Goal: Task Accomplishment & Management: Complete application form

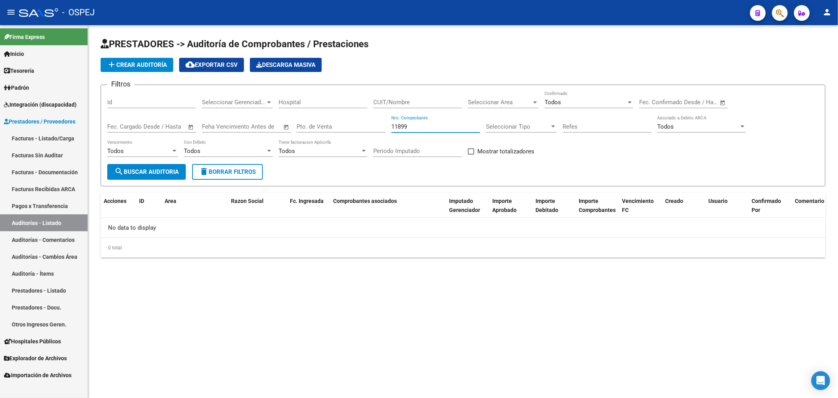
click at [40, 224] on link "Auditorías - Listado" at bounding box center [44, 222] width 88 height 17
click at [81, 219] on link "Auditorías - Listado" at bounding box center [44, 222] width 88 height 17
click at [426, 123] on input "11899" at bounding box center [435, 126] width 89 height 7
click at [145, 55] on app-list-header "PRESTADORES -> Auditoría de Comprobantes / Prestaciones add Crear Auditoría clo…" at bounding box center [463, 112] width 725 height 149
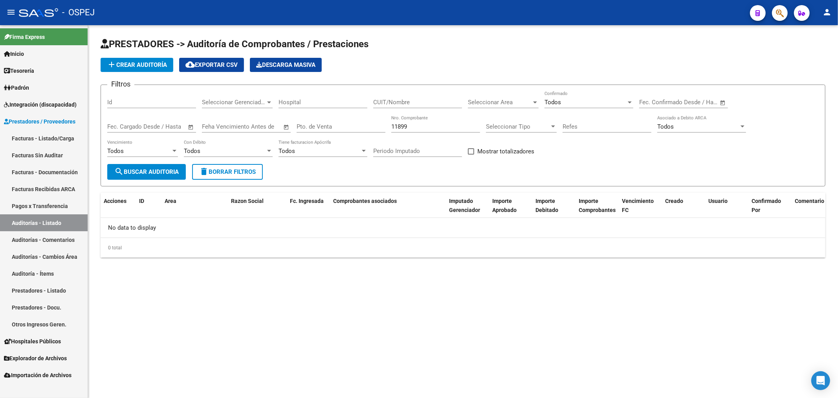
click at [152, 64] on span "add Crear Auditoría" at bounding box center [137, 64] width 60 height 7
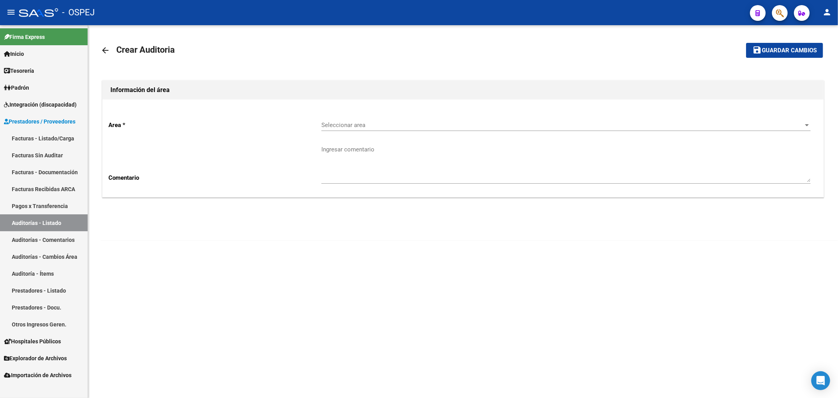
click at [426, 123] on span "Seleccionar area" at bounding box center [562, 124] width 482 height 7
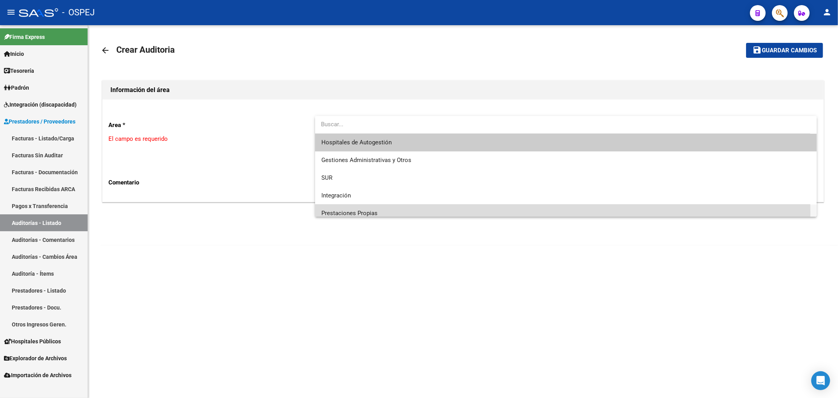
click at [386, 213] on span "Prestaciones Propias" at bounding box center [566, 213] width 490 height 18
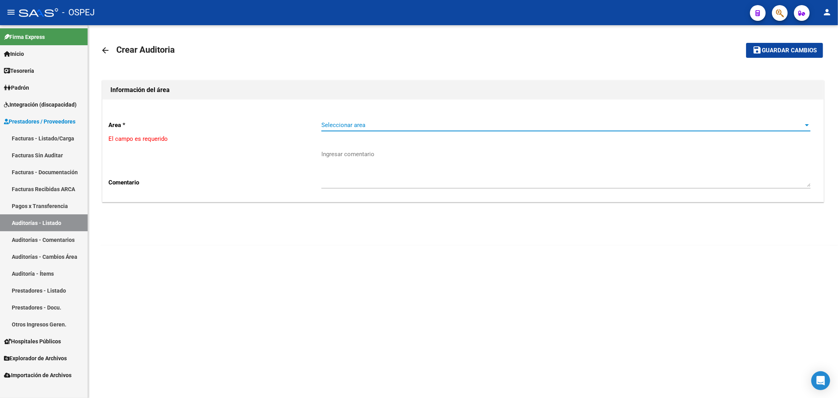
scroll to position [6, 0]
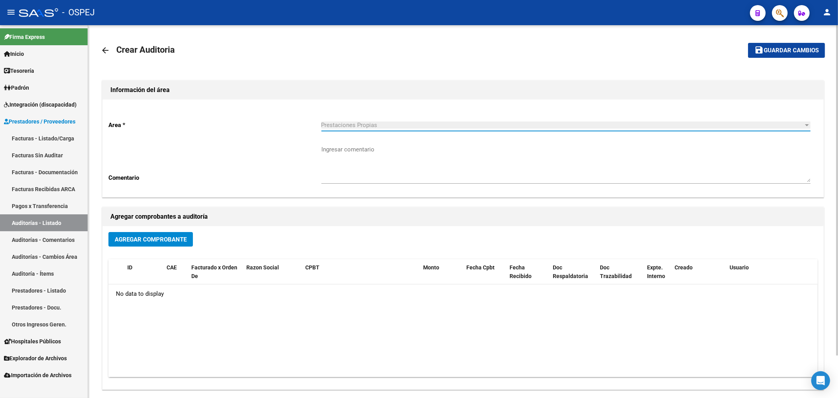
click at [173, 238] on span "Agregar Comprobante" at bounding box center [151, 239] width 72 height 7
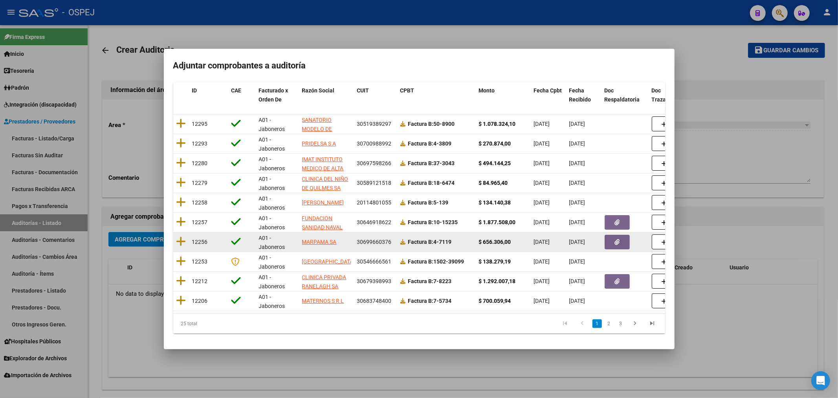
scroll to position [84, 0]
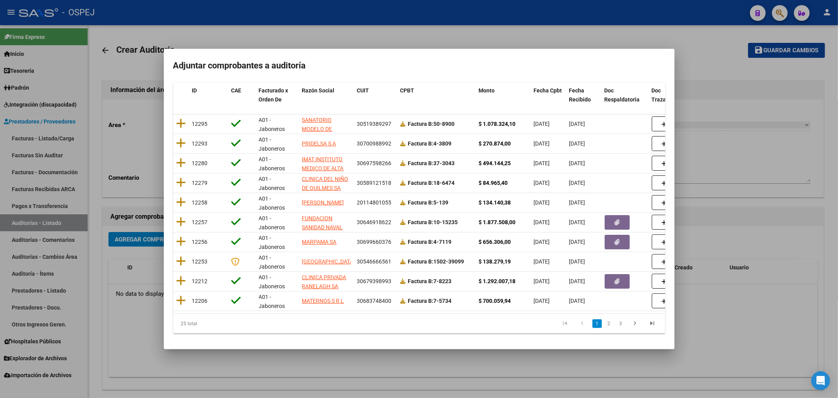
click at [729, 182] on div at bounding box center [419, 199] width 838 height 398
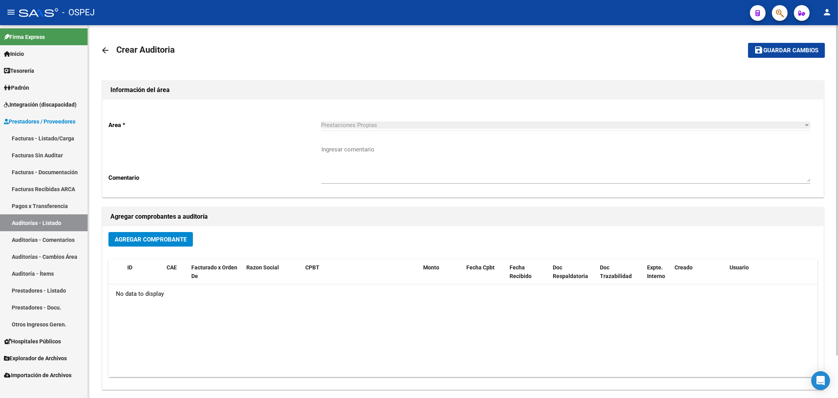
click at [108, 51] on mat-icon "arrow_back" at bounding box center [105, 50] width 9 height 9
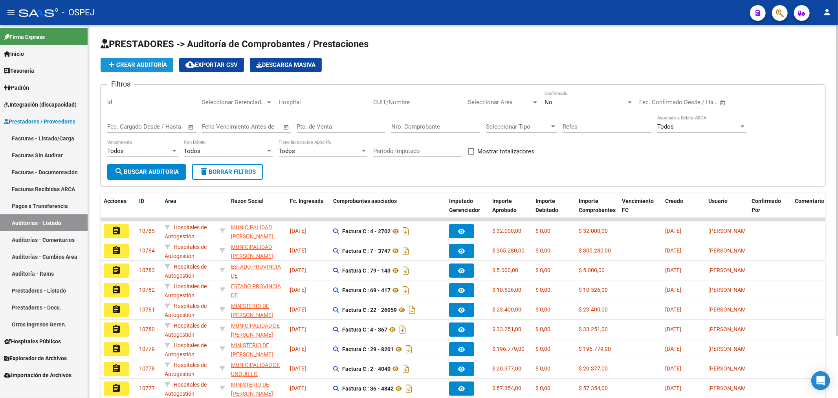
click at [149, 66] on span "add Crear Auditoría" at bounding box center [137, 64] width 60 height 7
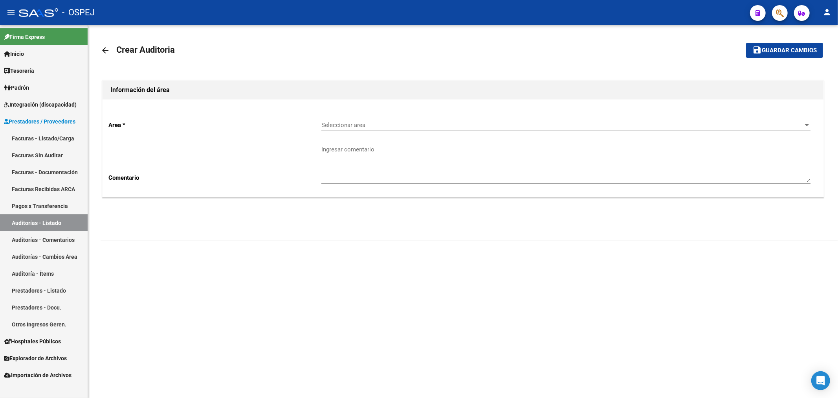
click at [360, 117] on div "Seleccionar area Seleccionar area" at bounding box center [565, 122] width 489 height 17
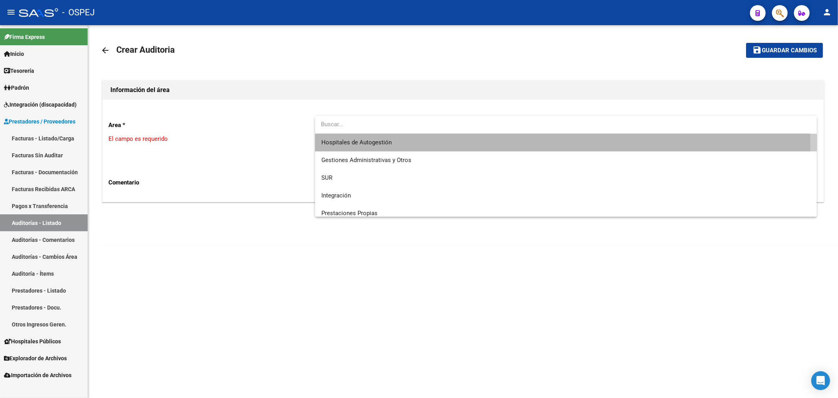
click at [360, 147] on span "Hospitales de Autogestión" at bounding box center [566, 143] width 490 height 18
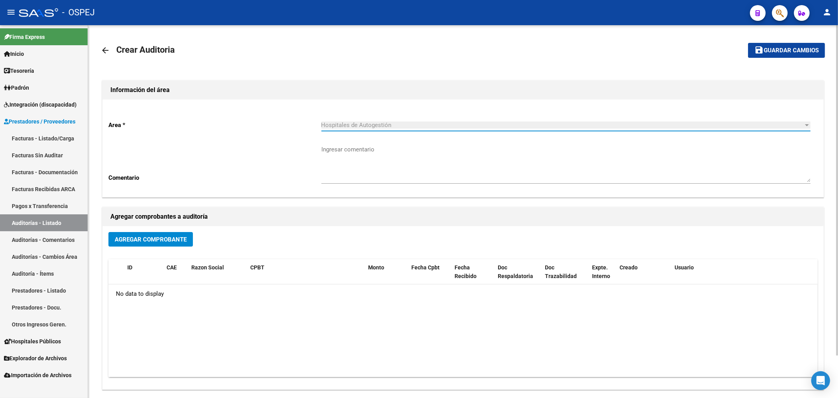
click at [161, 237] on span "Agregar Comprobante" at bounding box center [151, 239] width 72 height 7
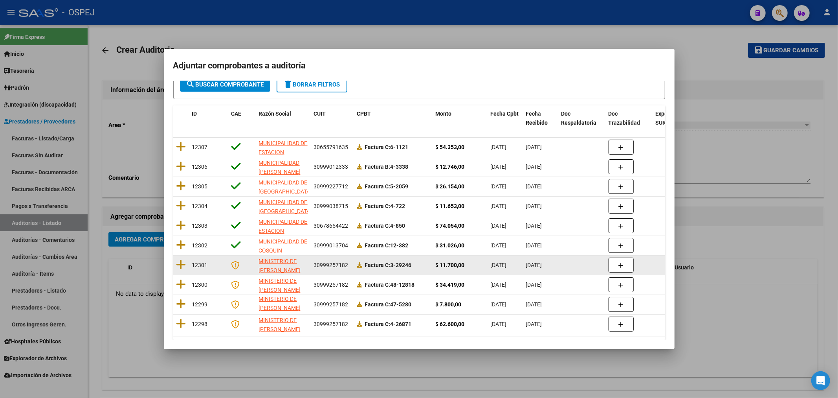
scroll to position [84, 0]
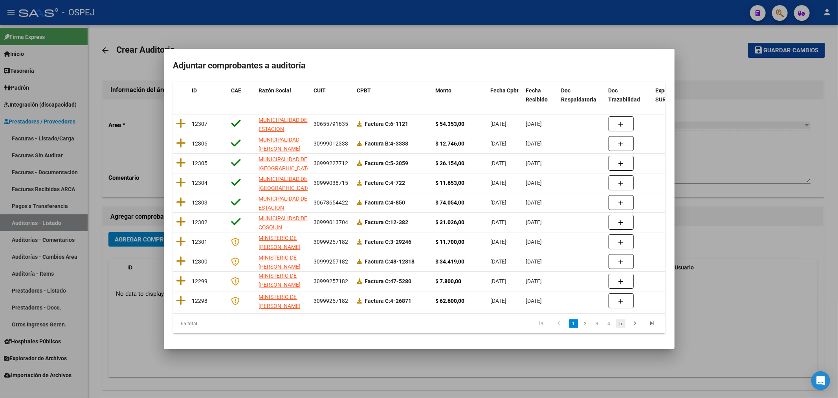
click at [616, 322] on link "5" at bounding box center [620, 323] width 9 height 9
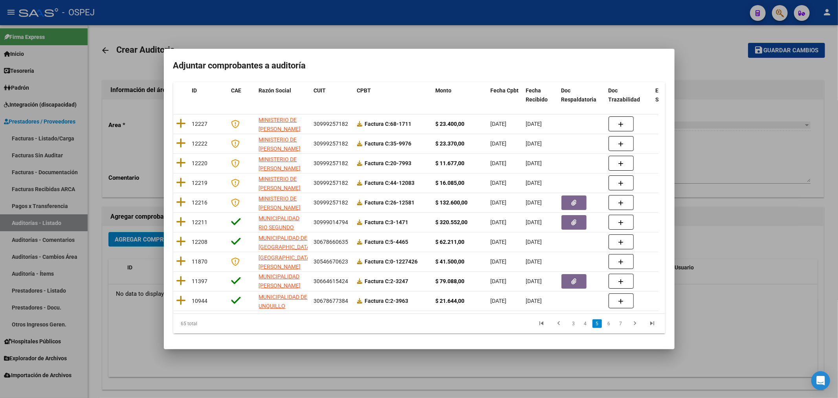
click at [598, 332] on div "65 total 3 4 5 6 7" at bounding box center [419, 324] width 492 height 20
click at [596, 331] on div "65 total 3 4 5 6 7" at bounding box center [419, 324] width 492 height 20
click at [581, 327] on link "4" at bounding box center [585, 323] width 9 height 9
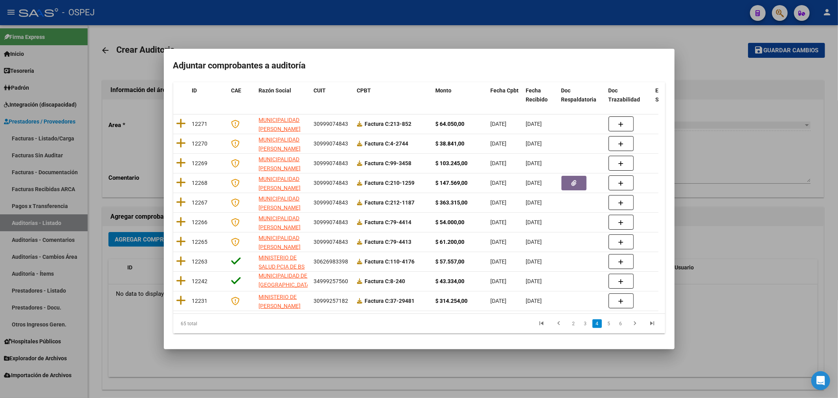
scroll to position [1, 0]
click at [569, 325] on link "2" at bounding box center [573, 323] width 9 height 9
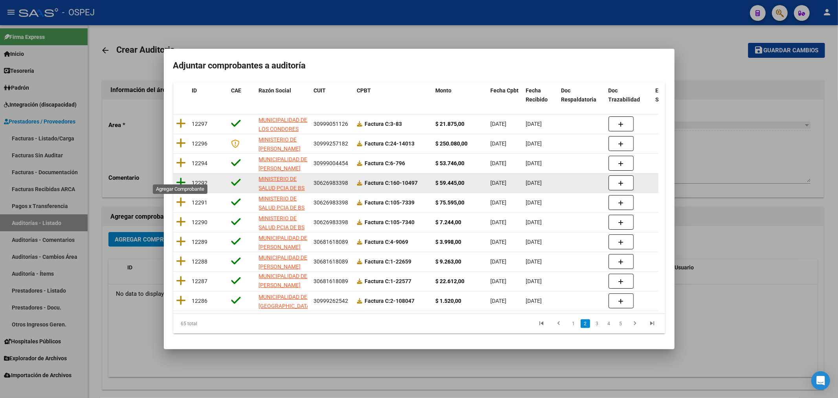
click at [181, 177] on icon at bounding box center [181, 182] width 10 height 11
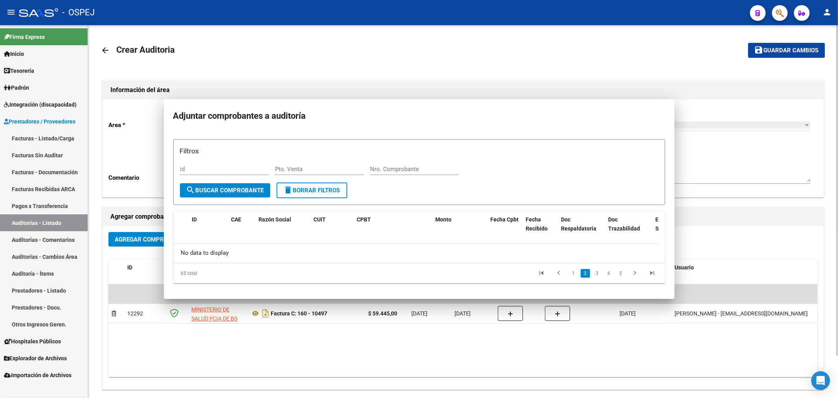
scroll to position [0, 0]
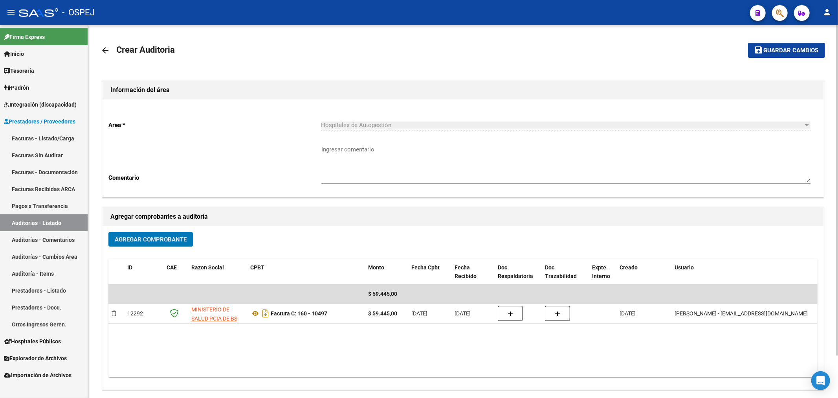
click at [795, 52] on span "Guardar cambios" at bounding box center [791, 50] width 55 height 7
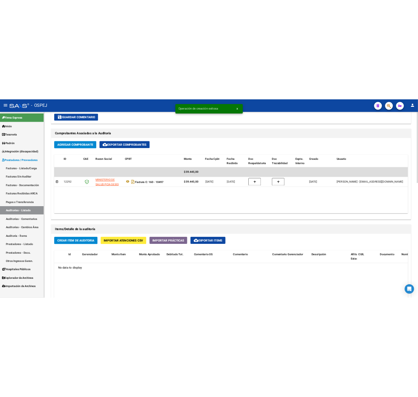
scroll to position [349, 0]
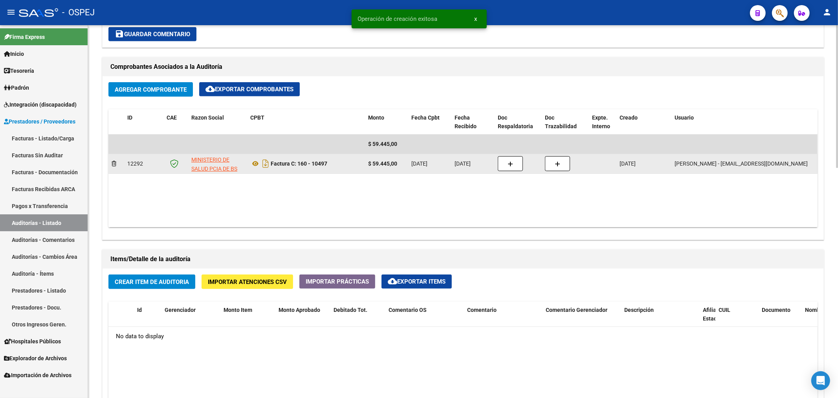
click at [256, 170] on div "Factura C: 160 - 10497" at bounding box center [306, 163] width 112 height 13
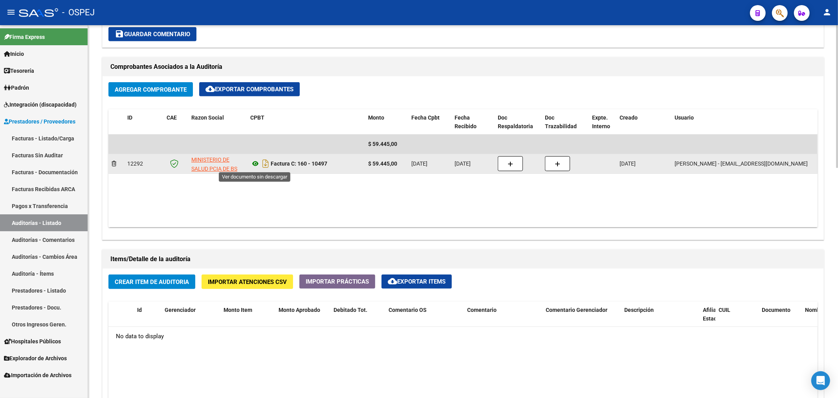
click at [250, 163] on icon at bounding box center [255, 163] width 10 height 9
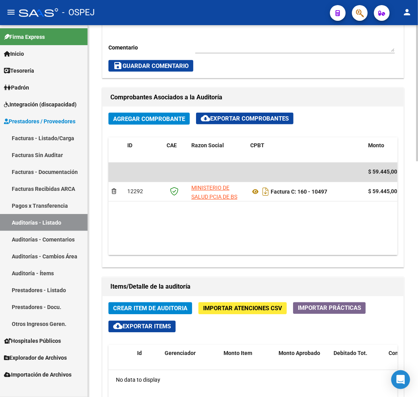
scroll to position [362, 0]
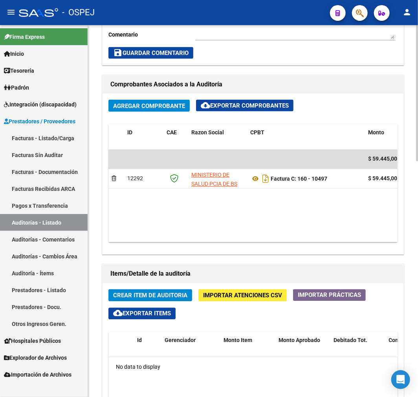
click at [161, 295] on span "Crear Item de Auditoria" at bounding box center [150, 295] width 74 height 7
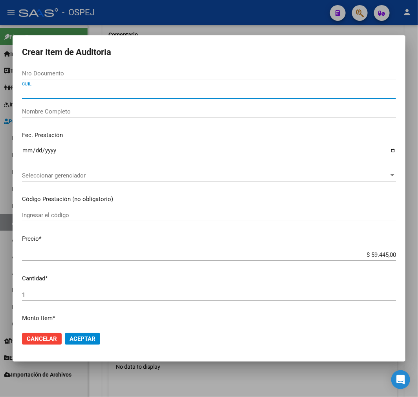
click at [75, 89] on input "CUIL" at bounding box center [209, 92] width 374 height 7
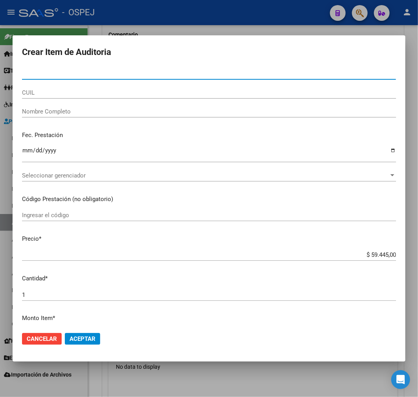
drag, startPoint x: 62, startPoint y: 70, endPoint x: 63, endPoint y: 79, distance: 9.5
click at [61, 70] on input "Nro Documento" at bounding box center [209, 73] width 374 height 7
paste input "29117400"
type input "29117400"
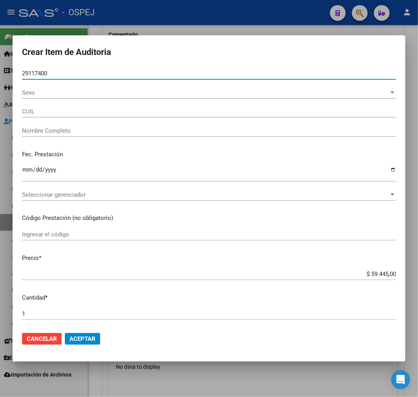
type input "27291174006"
type input "MORALES KARINA NATALIA"
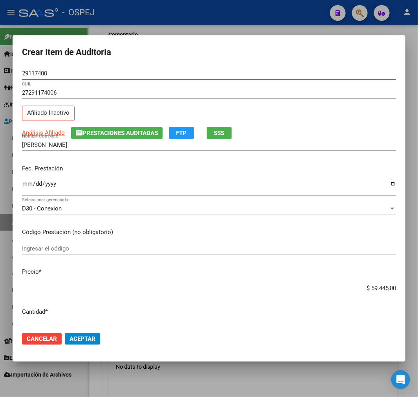
type input "29117400"
click at [373, 286] on input "$ 59.445,00" at bounding box center [209, 288] width 374 height 7
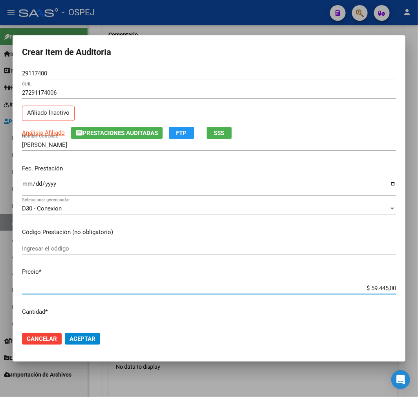
click at [373, 286] on input "$ 59.445,00" at bounding box center [209, 288] width 374 height 7
type input "$ 0,01"
type input "$ 0,11"
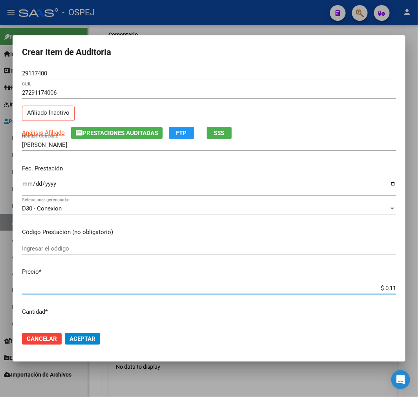
type input "$ 1,18"
type input "$ 11,88"
type input "$ 118,89"
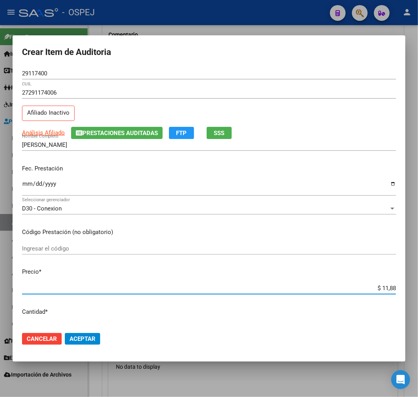
type input "$ 118,89"
type input "$ 1.188,90"
type input "$ 11.889,00"
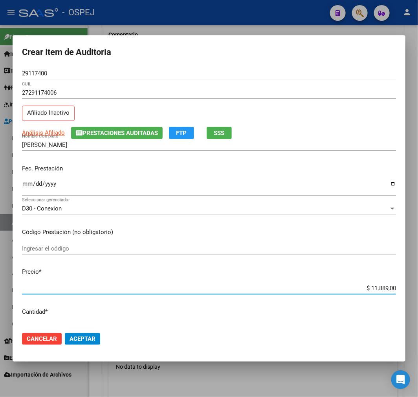
click at [92, 336] on span "Aceptar" at bounding box center [83, 339] width 26 height 7
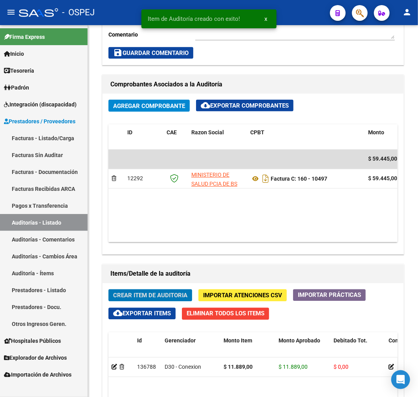
scroll to position [456, 0]
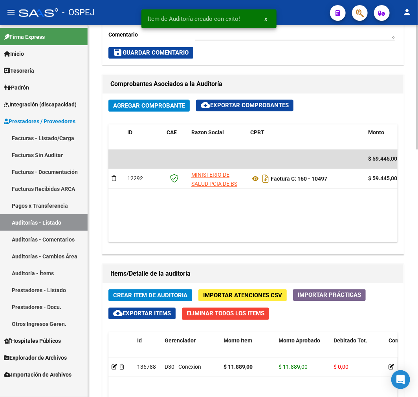
click at [174, 293] on span "Crear Item de Auditoria" at bounding box center [150, 295] width 74 height 7
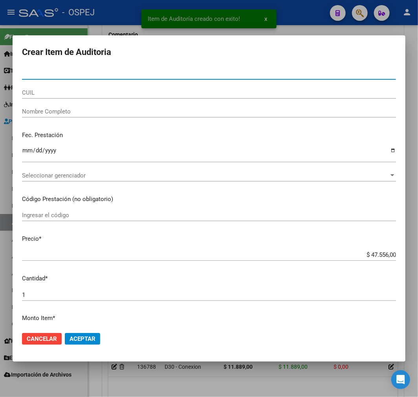
paste input "54741576"
type input "54741576"
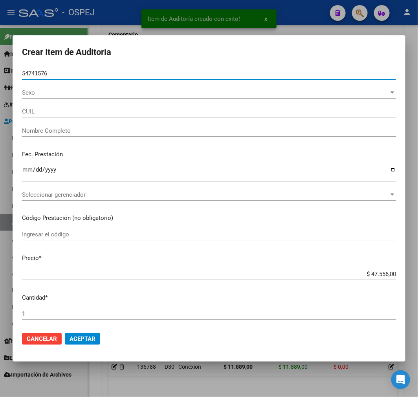
type input "27547415766"
type input "BARSALA MAIA LUJAN"
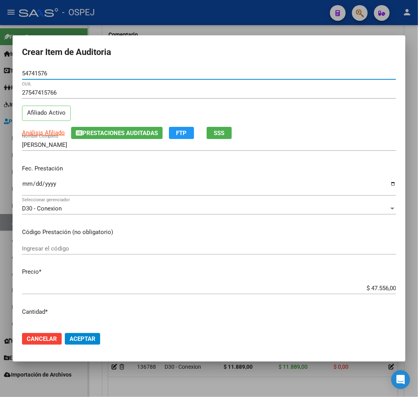
type input "54741576"
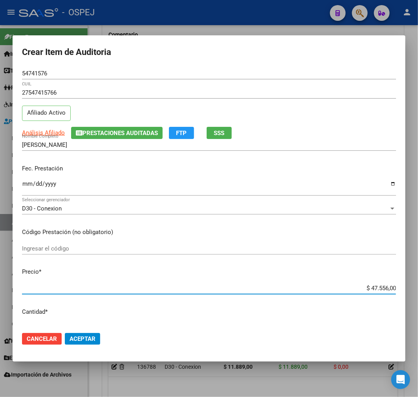
click at [384, 290] on input "$ 47.556,00" at bounding box center [209, 288] width 374 height 7
type input "$ 0,01"
type input "$ 0,11"
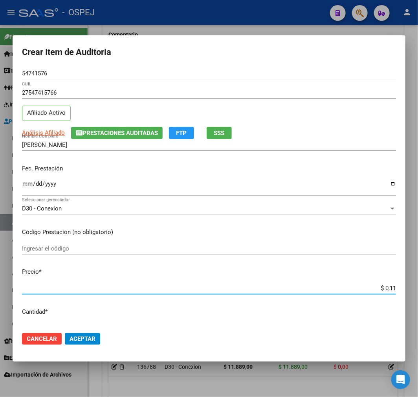
type input "$ 0,11"
type input "$ 1,18"
type input "$ 11,88"
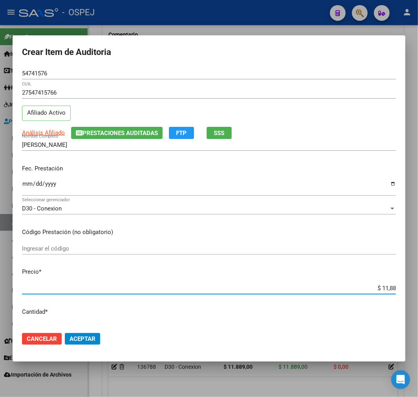
type input "$ 118,89"
type input "$ 1.188,90"
type input "$ 11.889,00"
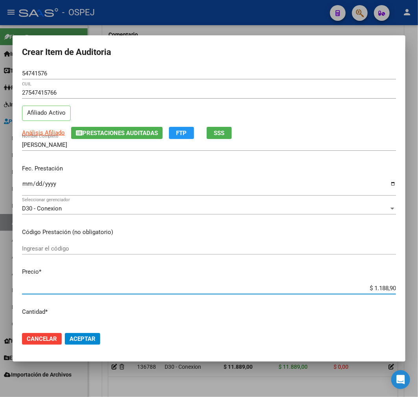
type input "$ 11.889,00"
click at [88, 333] on mat-dialog-actions "Cancelar Aceptar" at bounding box center [209, 339] width 374 height 27
click at [89, 339] on span "Aceptar" at bounding box center [83, 339] width 26 height 7
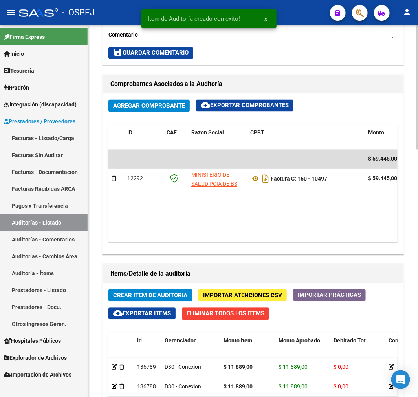
click at [163, 301] on button "Crear Item de Auditoria" at bounding box center [150, 296] width 84 height 12
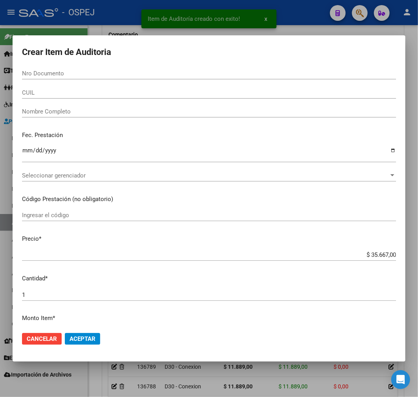
paste input "29756757"
type input "29756757"
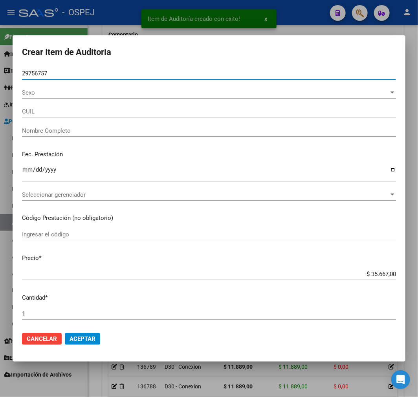
type input "27297567573"
type input "ESCOBEDO NATALIA TAMARA"
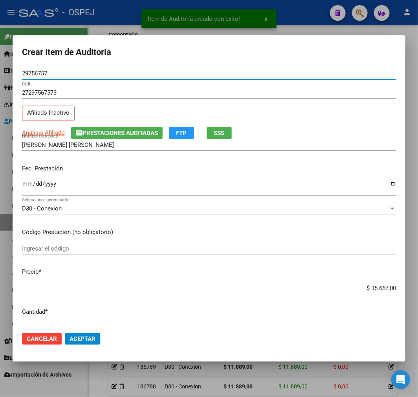
type input "29756757"
click at [373, 285] on input "$ 35.667,00" at bounding box center [209, 288] width 374 height 7
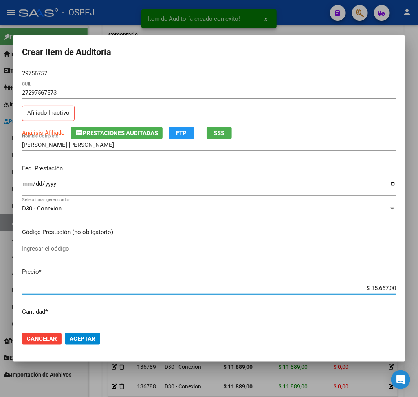
click at [373, 285] on input "$ 35.667,00" at bounding box center [209, 288] width 374 height 7
type input "$ 0,01"
type input "$ 0,11"
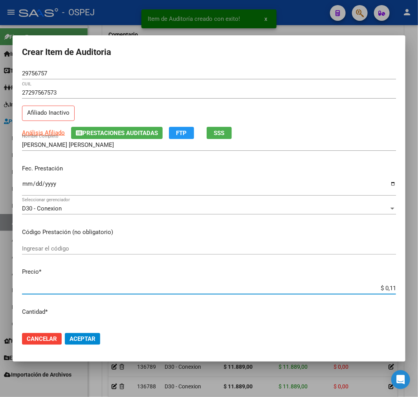
type input "$ 1,18"
type input "$ 11,88"
type input "$ 118,89"
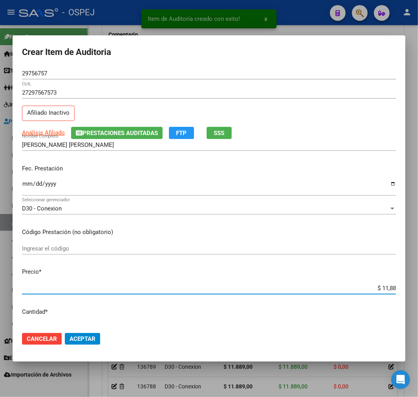
type input "$ 118,89"
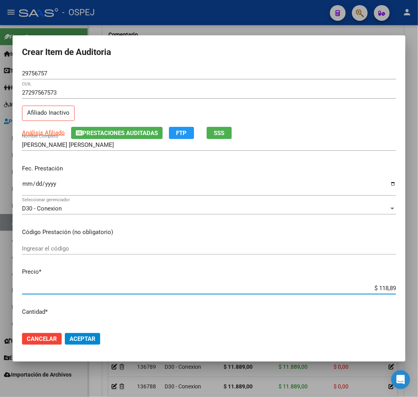
type input "$ 1.188,90"
type input "$ 11.889,00"
click at [88, 340] on span "Aceptar" at bounding box center [83, 339] width 26 height 7
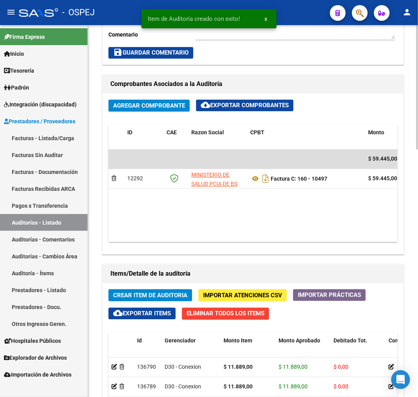
click at [174, 293] on span "Crear Item de Auditoria" at bounding box center [150, 295] width 74 height 7
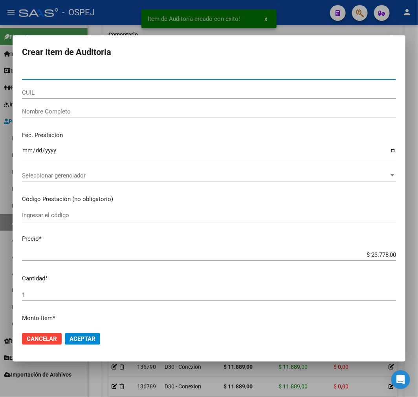
paste input "43088319"
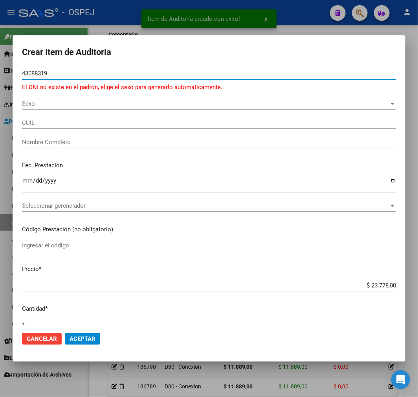
click at [376, 287] on input "$ 23.778,00" at bounding box center [209, 285] width 374 height 7
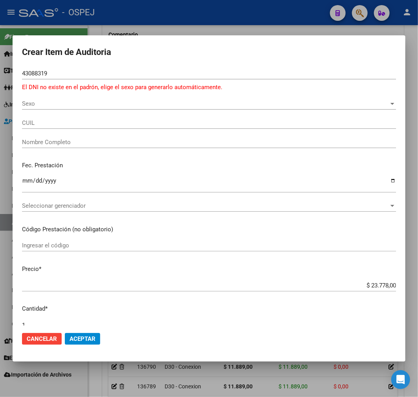
click at [127, 81] on div "43088319 Nro Documento" at bounding box center [209, 77] width 374 height 19
click at [128, 75] on input "43088319" at bounding box center [209, 73] width 374 height 7
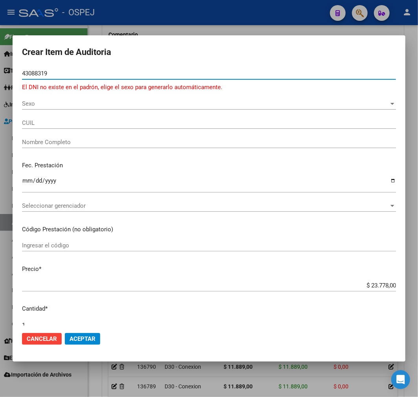
click at [128, 75] on input "43088319" at bounding box center [209, 73] width 374 height 7
paste input "43088319"
click at [128, 75] on input "4308831943088319" at bounding box center [209, 73] width 374 height 7
click at [51, 77] on input "4308831943088319" at bounding box center [209, 73] width 374 height 7
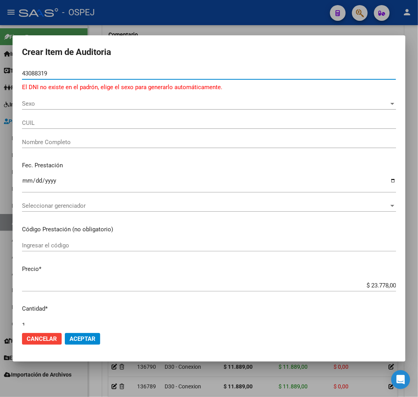
click at [51, 77] on input "4308831943088319" at bounding box center [209, 73] width 374 height 7
paste input "number"
type input "43088319"
click at [73, 99] on div "Sexo Sexo" at bounding box center [209, 104] width 374 height 12
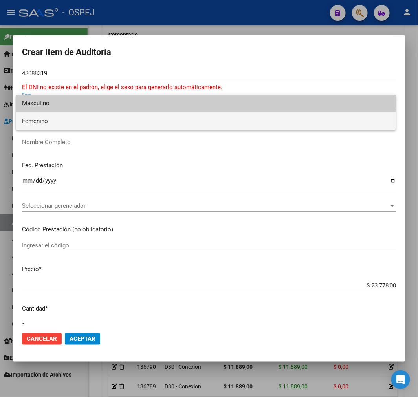
click at [75, 118] on span "Femenino" at bounding box center [205, 121] width 367 height 18
type input "23430883194"
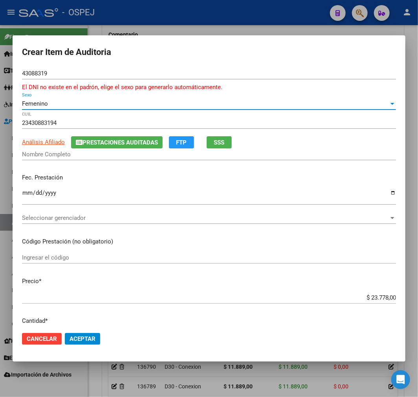
type input "HEREDIA MARIA ITATI"
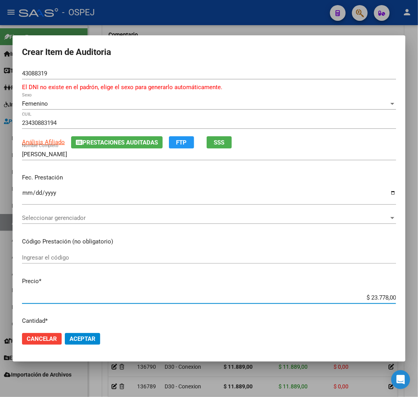
click at [381, 300] on input "$ 23.778,00" at bounding box center [209, 297] width 374 height 7
type input "$ 0,01"
type input "$ 0,11"
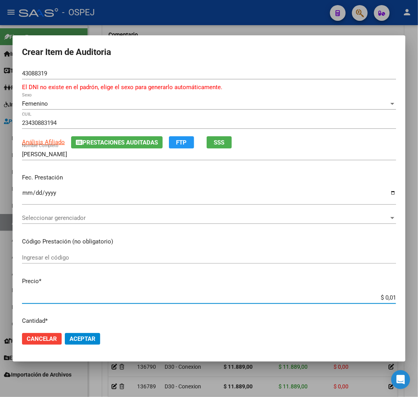
type input "$ 0,11"
type input "$ 1,18"
type input "$ 11,88"
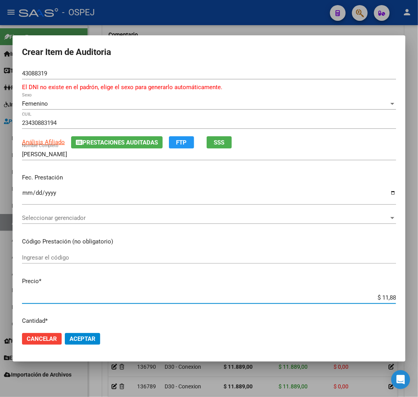
type input "$ 118,89"
type input "$ 1.188,90"
type input "$ 11.889,00"
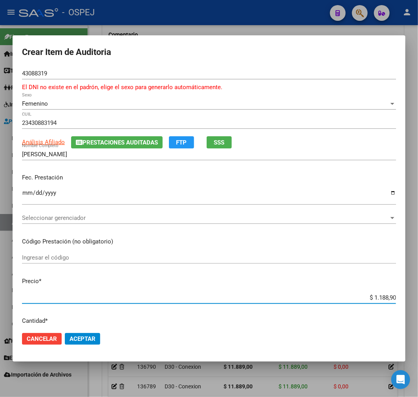
type input "$ 11.889,00"
click at [75, 341] on span "Aceptar" at bounding box center [83, 339] width 26 height 7
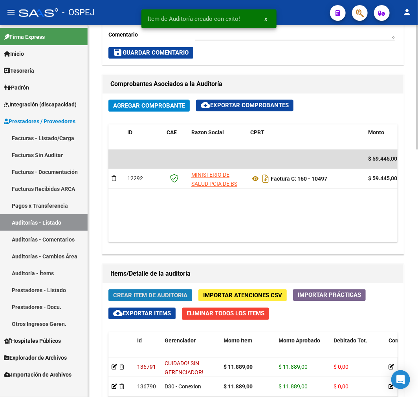
click at [182, 295] on span "Crear Item de Auditoria" at bounding box center [150, 295] width 74 height 7
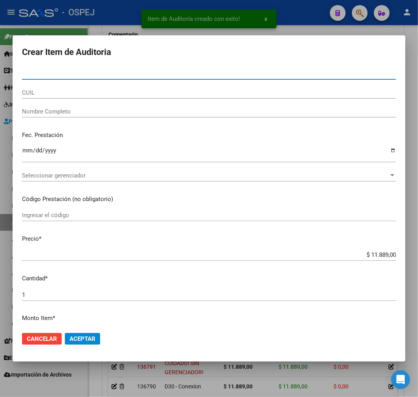
type input "93056850"
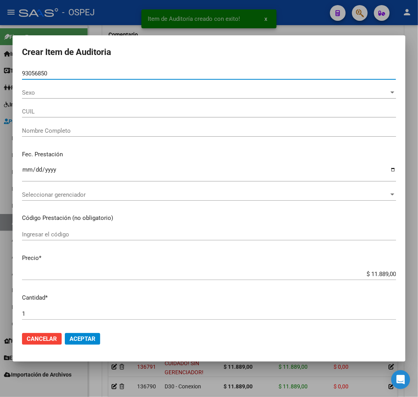
type input "27930568509"
type input "ROTELA ACOSTA VIVIANA RAQUEL"
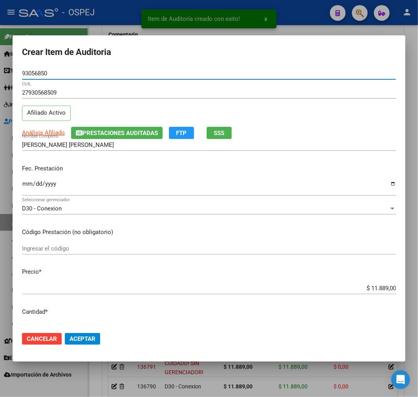
type input "93056850"
click at [58, 336] on button "Cancelar" at bounding box center [42, 339] width 40 height 12
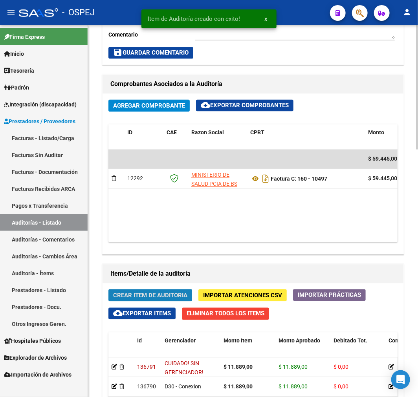
click at [166, 291] on button "Crear Item de Auditoria" at bounding box center [150, 296] width 84 height 12
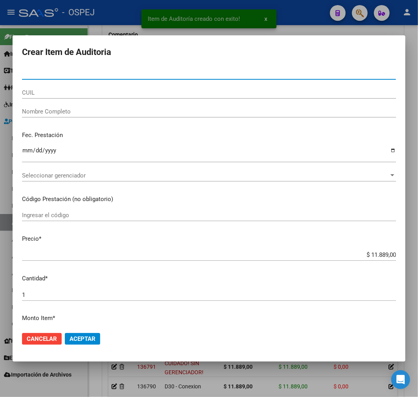
type input "93056850"
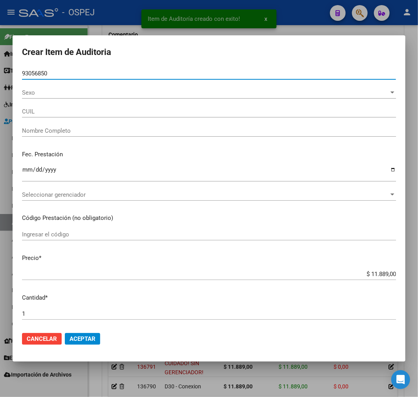
type input "27930568509"
type input "ROTELA ACOSTA VIVIANA RAQUEL"
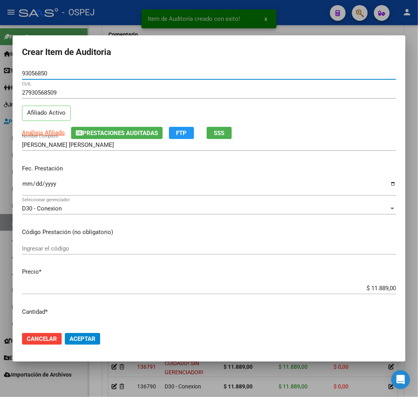
type input "93056850"
click at [92, 332] on mat-dialog-actions "Cancelar Aceptar" at bounding box center [209, 339] width 374 height 27
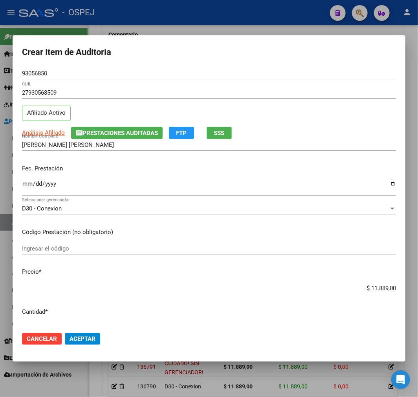
click at [92, 337] on span "Aceptar" at bounding box center [83, 339] width 26 height 7
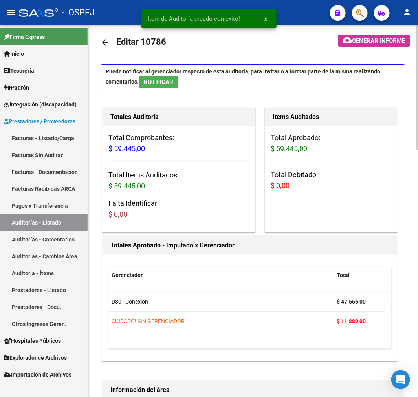
scroll to position [0, 0]
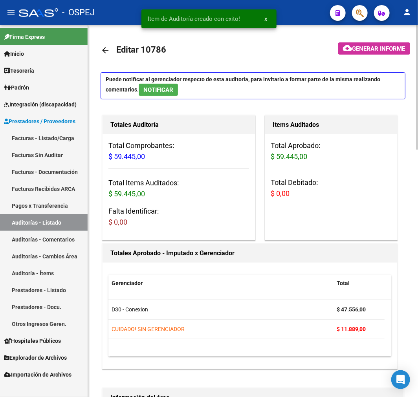
click at [105, 61] on mat-toolbar-row "arrow_back Editar 10786" at bounding box center [214, 50] width 226 height 25
click at [105, 48] on mat-icon "arrow_back" at bounding box center [105, 50] width 9 height 9
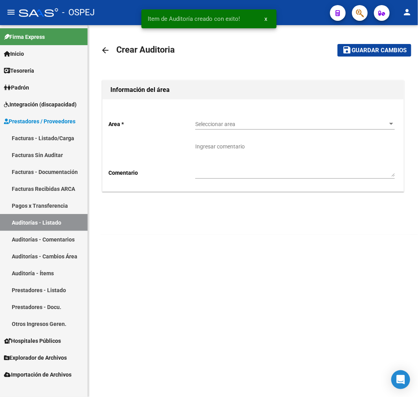
click at [222, 121] on span "Seleccionar area" at bounding box center [291, 124] width 193 height 7
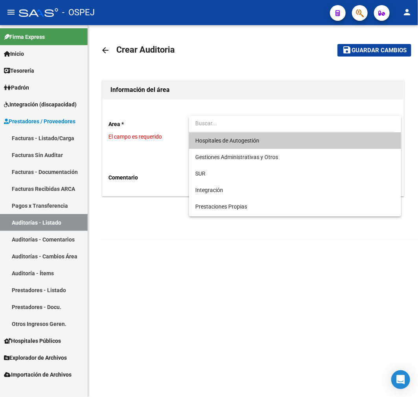
click at [231, 144] on span "Hospitales de Autogestión" at bounding box center [295, 140] width 200 height 17
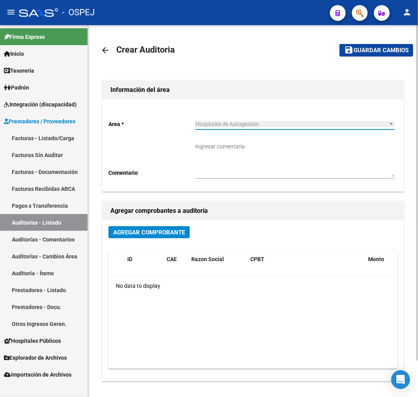
click at [167, 229] on span "Agregar Comprobante" at bounding box center [149, 232] width 72 height 7
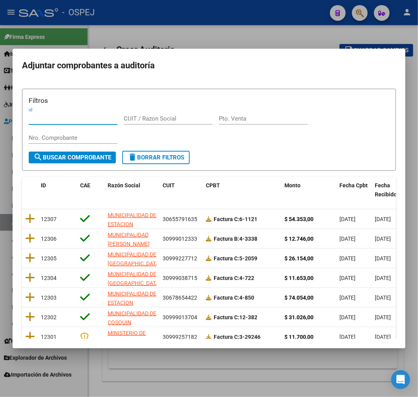
scroll to position [101, 0]
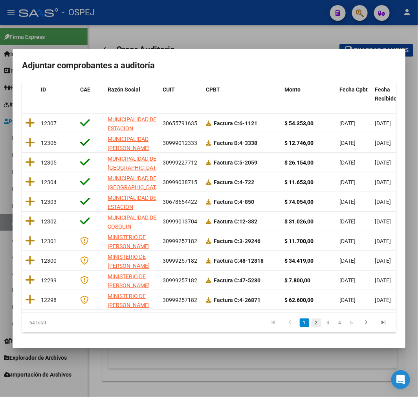
click at [312, 323] on link "2" at bounding box center [316, 323] width 9 height 9
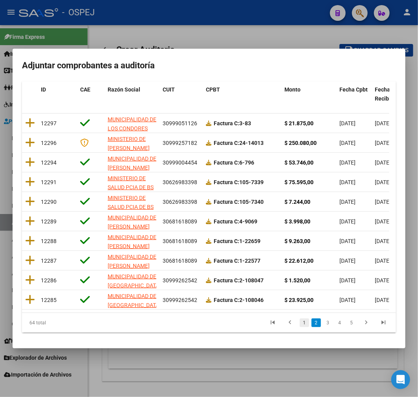
click at [301, 325] on link "1" at bounding box center [304, 323] width 9 height 9
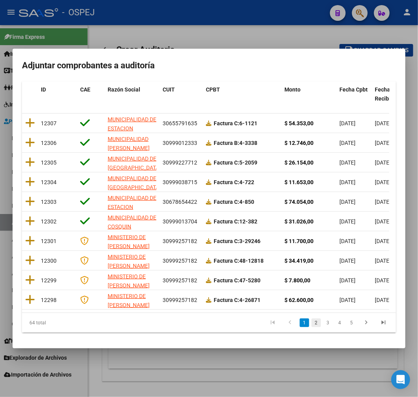
click at [312, 319] on link "2" at bounding box center [316, 323] width 9 height 9
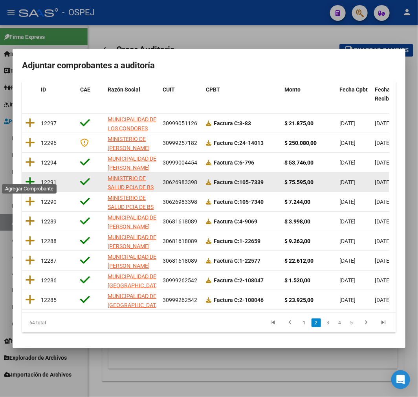
click at [28, 179] on icon at bounding box center [30, 181] width 10 height 11
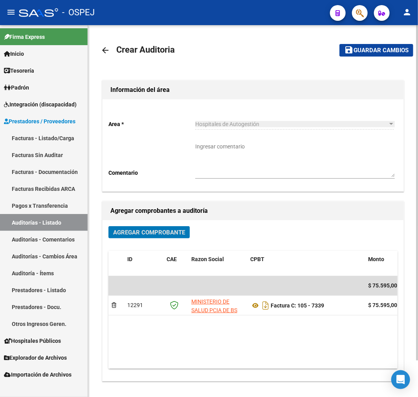
click at [373, 39] on mat-toolbar-row "save Guardar cambios" at bounding box center [370, 50] width 86 height 25
click at [369, 56] on button "save Guardar cambios" at bounding box center [376, 50] width 74 height 12
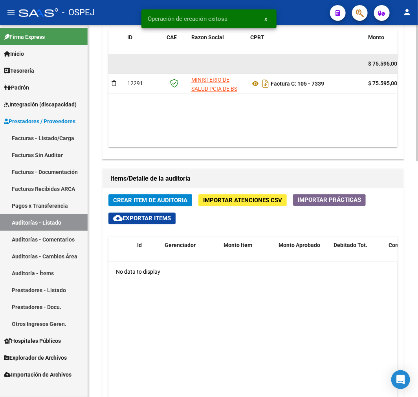
scroll to position [305, 0]
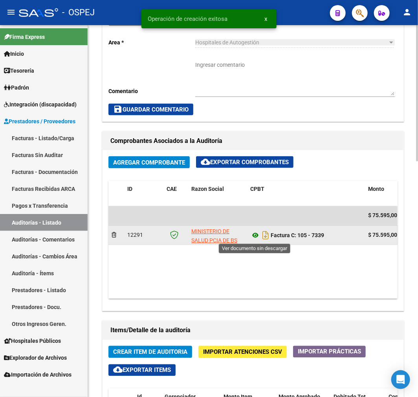
click at [254, 238] on icon at bounding box center [255, 235] width 10 height 9
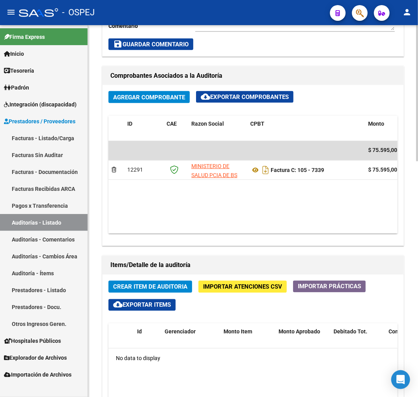
scroll to position [480, 0]
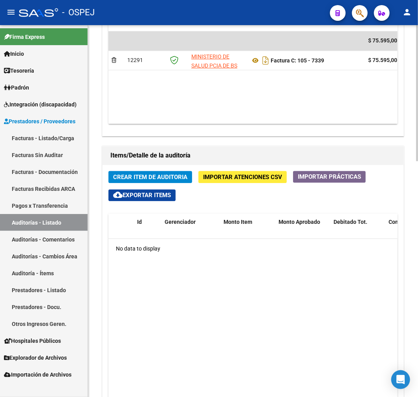
click at [183, 185] on div "Crear Item de Auditoria Importar Atenciones CSV Importar Prácticas cloud_downlo…" at bounding box center [253, 334] width 301 height 339
click at [182, 183] on button "Crear Item de Auditoria" at bounding box center [150, 177] width 84 height 12
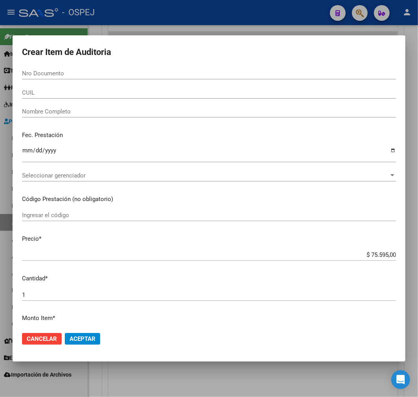
paste input "22952263"
type input "22952263"
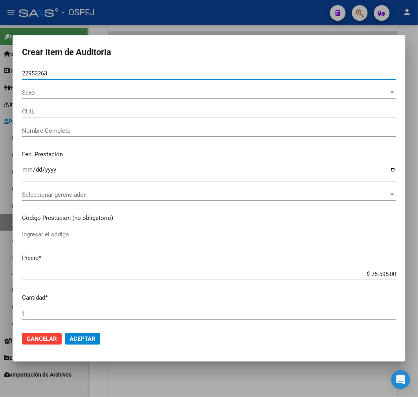
type input "27229522634"
type input "LEIVA SILVIA ROSANA"
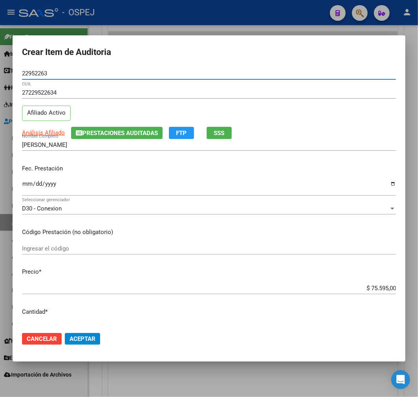
type input "22952263"
click at [92, 342] on span "Aceptar" at bounding box center [83, 339] width 26 height 7
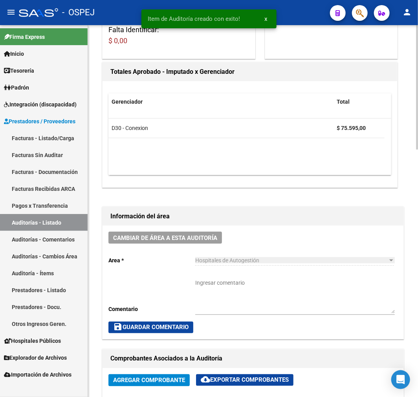
scroll to position [0, 0]
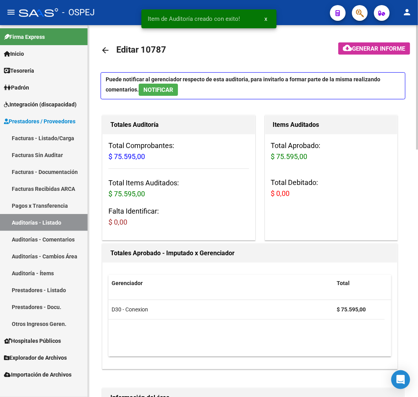
click at [112, 44] on link "arrow_back" at bounding box center [109, 50] width 16 height 18
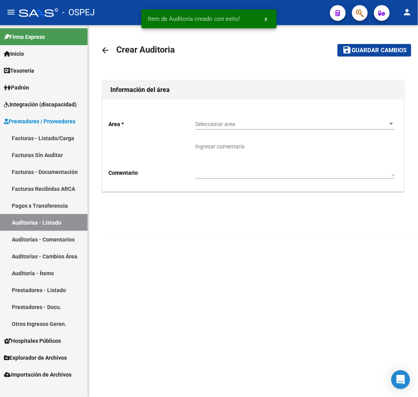
click at [265, 130] on div "Seleccionar area Seleccionar area" at bounding box center [295, 125] width 200 height 22
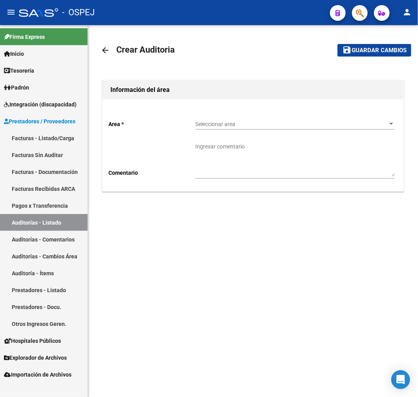
click at [265, 125] on span "Seleccionar area" at bounding box center [291, 124] width 193 height 7
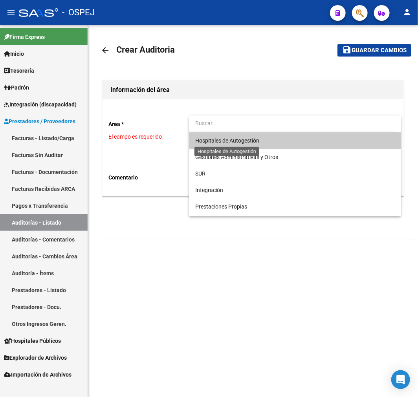
click at [238, 138] on span "Hospitales de Autogestión" at bounding box center [227, 141] width 64 height 6
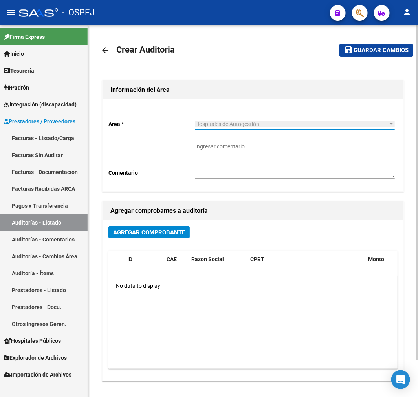
click at [161, 237] on button "Agregar Comprobante" at bounding box center [148, 232] width 81 height 12
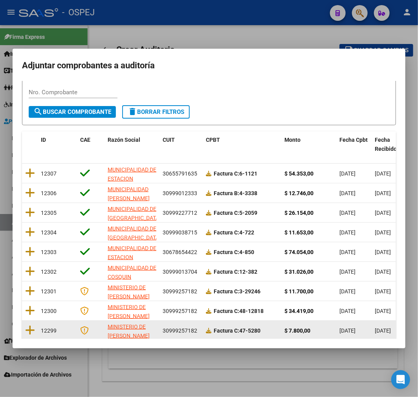
scroll to position [101, 0]
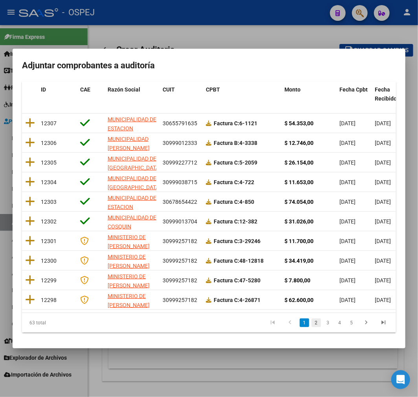
click at [312, 323] on link "2" at bounding box center [316, 323] width 9 height 9
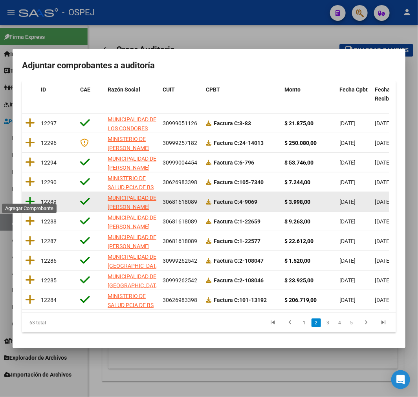
click at [33, 198] on icon at bounding box center [30, 201] width 10 height 11
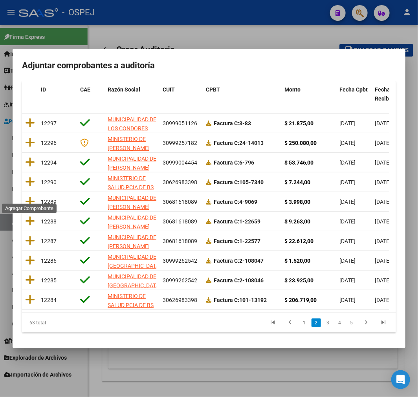
scroll to position [0, 0]
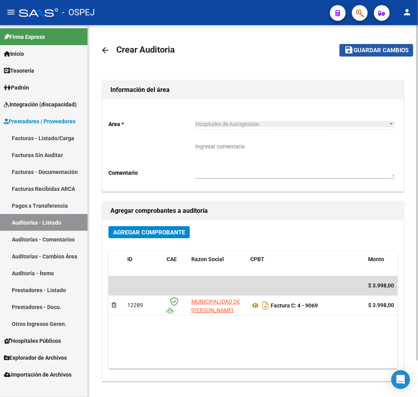
click at [364, 48] on span "Guardar cambios" at bounding box center [381, 50] width 55 height 7
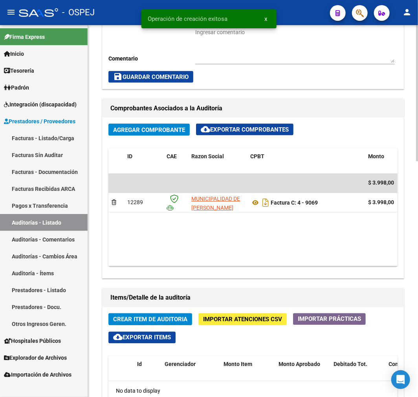
scroll to position [349, 0]
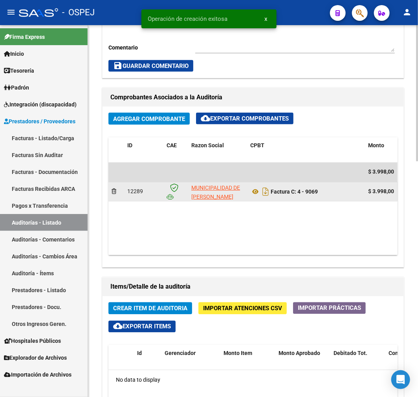
click at [255, 198] on div "Factura C: 4 - 9069" at bounding box center [306, 192] width 112 height 13
click at [255, 193] on icon at bounding box center [255, 191] width 10 height 9
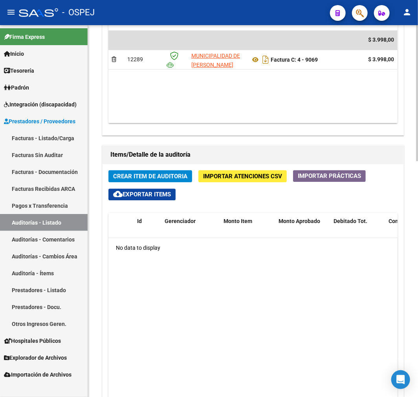
scroll to position [469, 0]
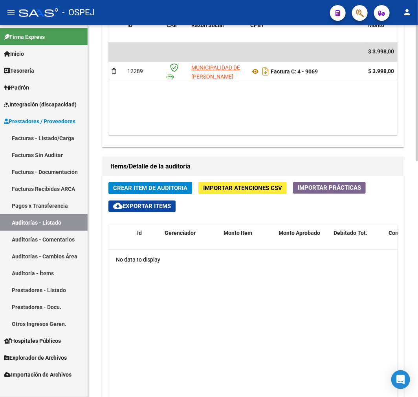
click at [182, 189] on span "Crear Item de Auditoria" at bounding box center [150, 188] width 74 height 7
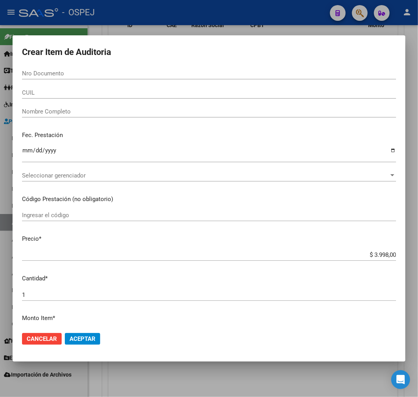
click at [44, 70] on input "Nro Documento" at bounding box center [209, 73] width 374 height 7
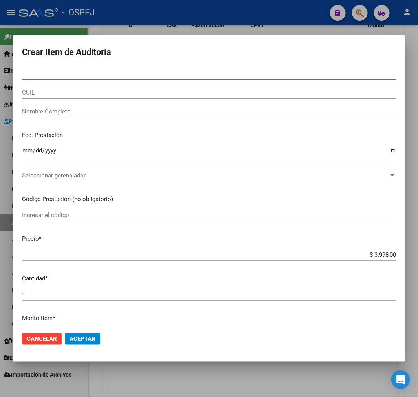
paste input "29530080"
type input "29530080"
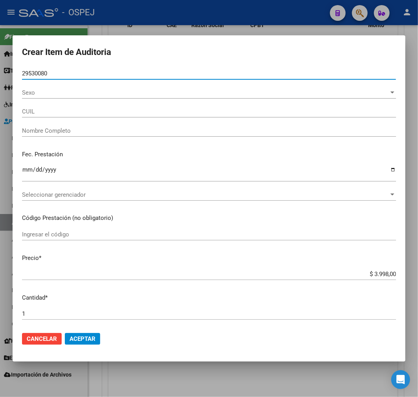
type input "27295300804"
type input "TOLOZA SANDRA DOLORES"
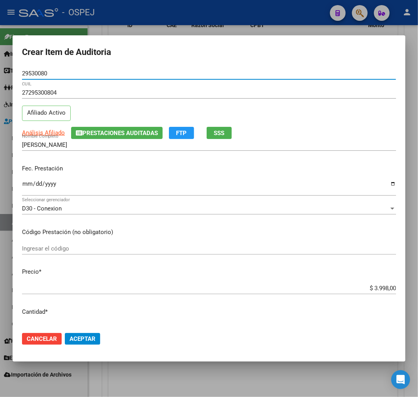
type input "29530080"
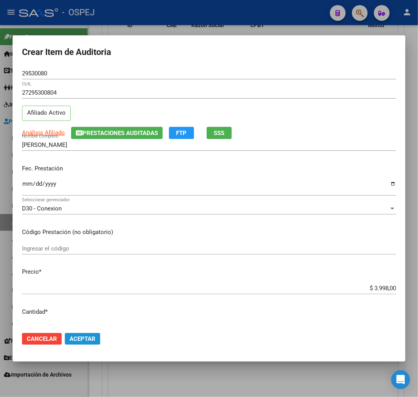
click at [90, 333] on button "Aceptar" at bounding box center [82, 339] width 35 height 12
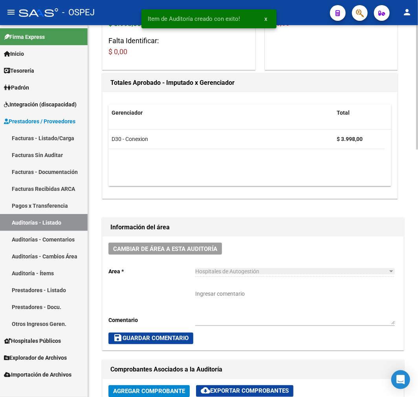
scroll to position [0, 0]
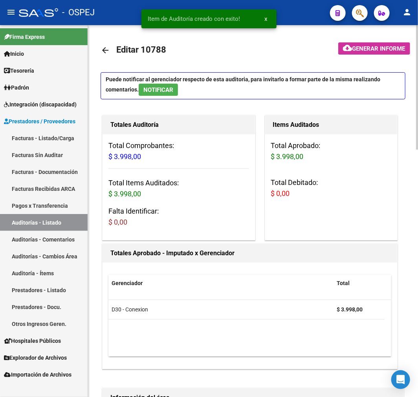
click at [101, 49] on mat-icon "arrow_back" at bounding box center [105, 50] width 9 height 9
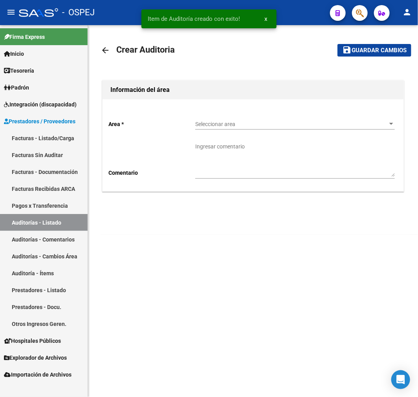
click at [235, 119] on div "Seleccionar area Seleccionar area" at bounding box center [295, 122] width 200 height 16
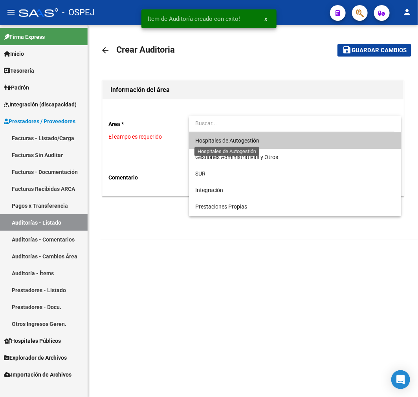
click at [240, 141] on span "Hospitales de Autogestión" at bounding box center [227, 141] width 64 height 6
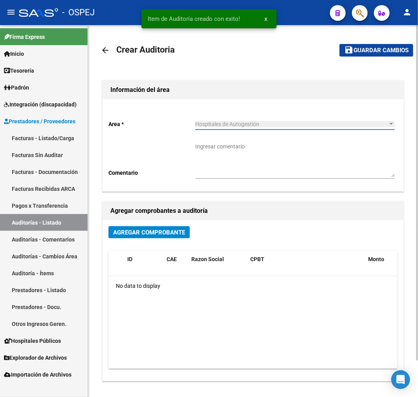
click at [156, 229] on span "Agregar Comprobante" at bounding box center [149, 232] width 72 height 7
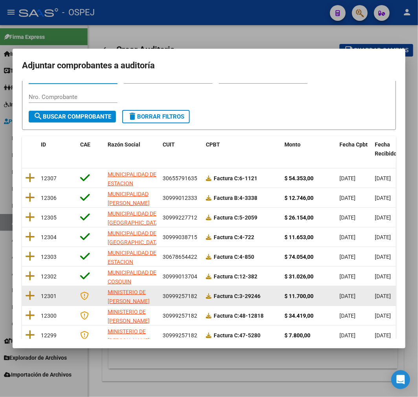
scroll to position [87, 0]
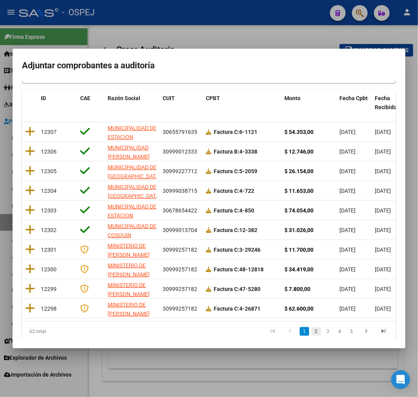
click at [313, 336] on link "2" at bounding box center [316, 331] width 9 height 9
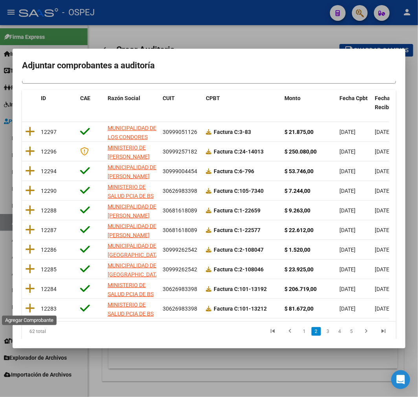
click at [28, 305] on icon at bounding box center [30, 308] width 10 height 11
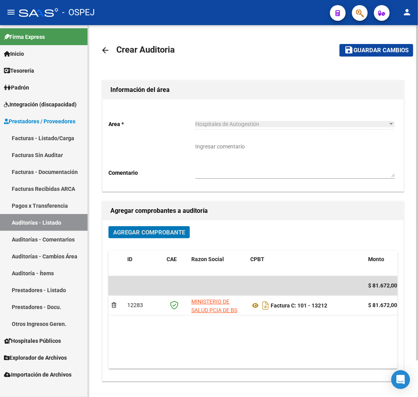
click at [360, 53] on span "Guardar cambios" at bounding box center [381, 50] width 55 height 7
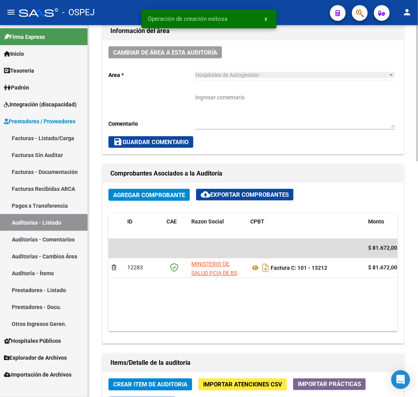
scroll to position [305, 0]
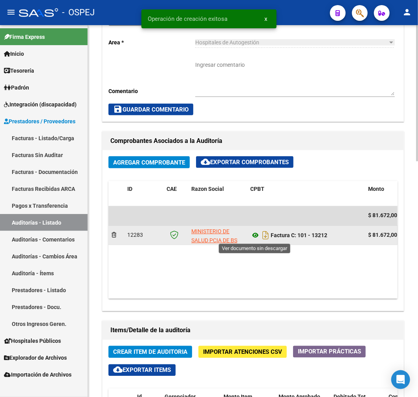
click at [255, 235] on icon at bounding box center [255, 235] width 10 height 9
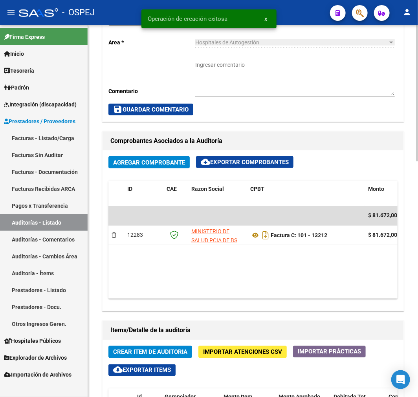
click at [167, 352] on span "Crear Item de Auditoria" at bounding box center [150, 352] width 74 height 7
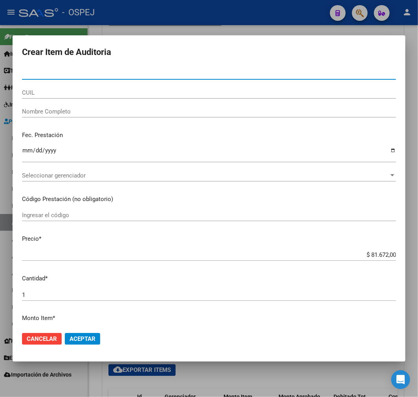
click at [97, 74] on input "Nro Documento" at bounding box center [209, 73] width 374 height 7
paste input "26148747"
type input "26148747"
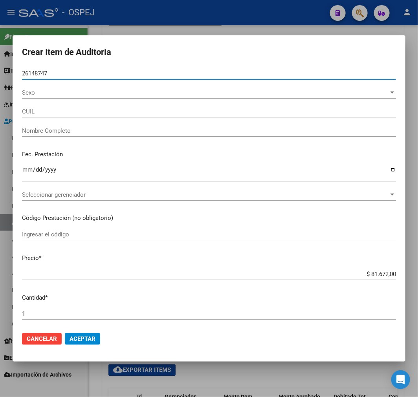
type input "20261487471"
type input "BRIZUE�A ERNESTO FABIAN -"
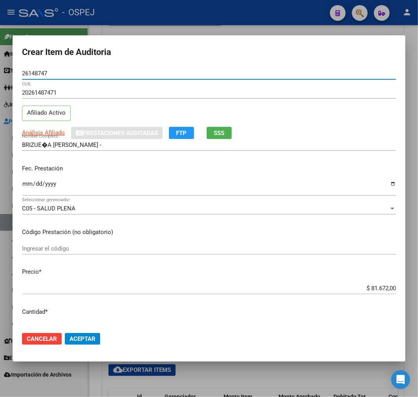
type input "26148747"
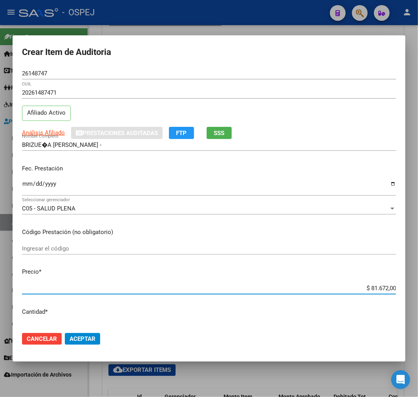
click at [374, 285] on input "$ 81.672,00" at bounding box center [209, 288] width 374 height 7
click at [381, 295] on div "$ 81.672,00 Ingresar el precio" at bounding box center [209, 292] width 374 height 19
click at [382, 283] on div "$ 81.672,00 Ingresar el precio" at bounding box center [209, 289] width 374 height 12
click at [379, 292] on div "$ 81.672,00 Ingresar el precio" at bounding box center [209, 289] width 374 height 12
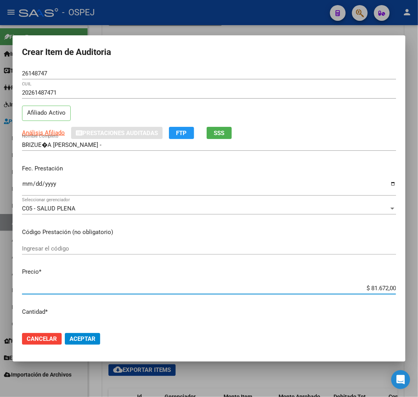
click at [378, 285] on input "$ 81.672,00" at bounding box center [209, 288] width 374 height 7
type input "$ 0,01"
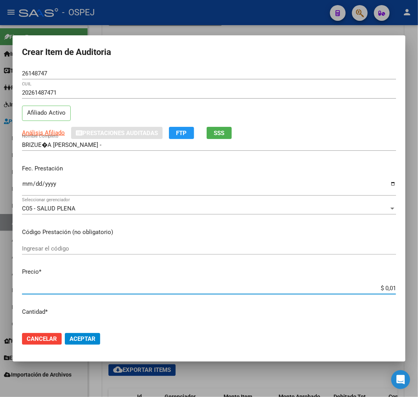
type input "$ 0,14"
type input "$ 1,46"
type input "$ 14,68"
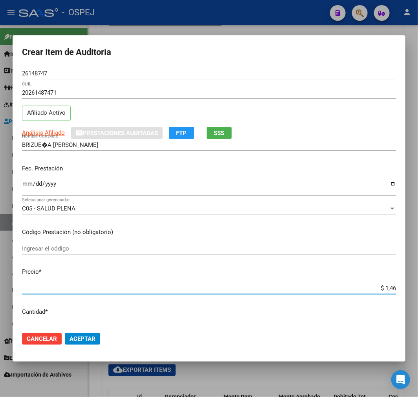
type input "$ 14,68"
type input "$ 146,88"
type input "$ 1.468,80"
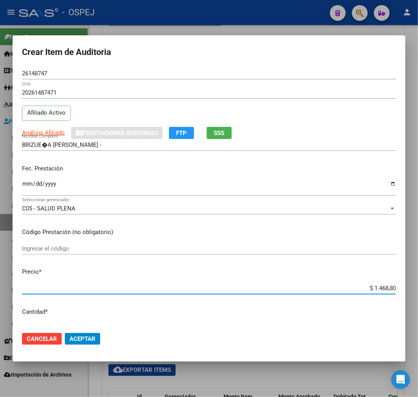
type input "$ 14.688,00"
drag, startPoint x: 79, startPoint y: 332, endPoint x: 77, endPoint y: 336, distance: 4.5
click at [77, 333] on mat-dialog-actions "Cancelar Aceptar" at bounding box center [209, 339] width 374 height 27
click at [91, 339] on span "Aceptar" at bounding box center [83, 339] width 26 height 7
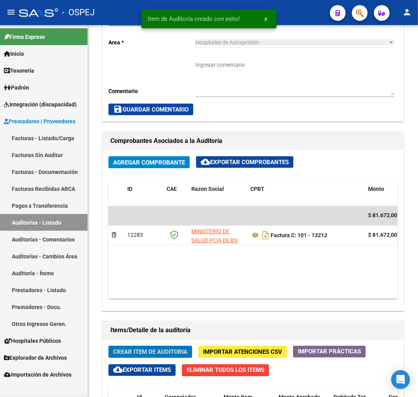
scroll to position [400, 0]
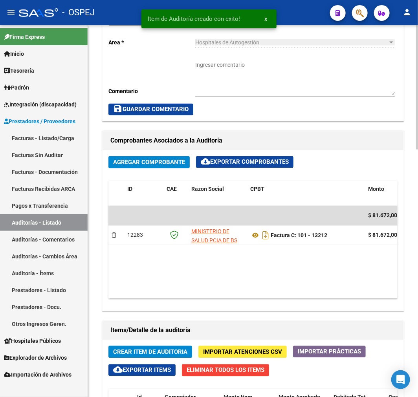
click at [152, 354] on span "Crear Item de Auditoria" at bounding box center [150, 352] width 74 height 7
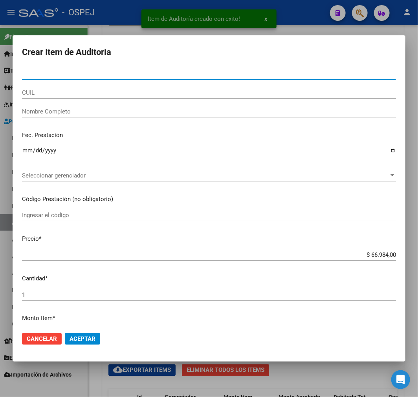
paste input "26148747"
type input "26148747"
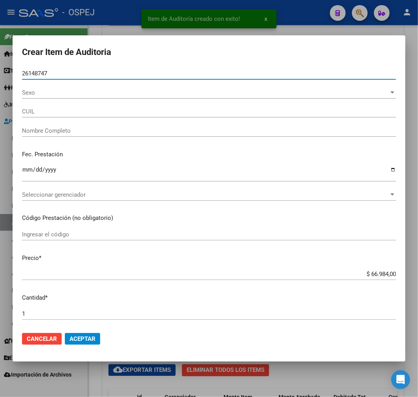
type input "20261487471"
type input "BRIZUE�A ERNESTO FABIAN -"
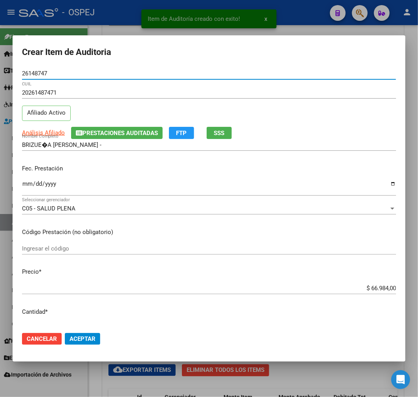
type input "26148747"
click at [383, 291] on input "$ 66.984,00" at bounding box center [209, 288] width 374 height 7
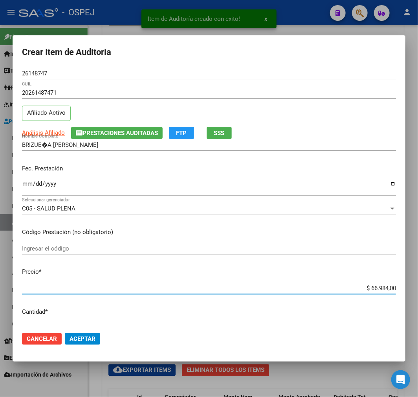
click at [383, 291] on input "$ 66.984,00" at bounding box center [209, 288] width 374 height 7
type input "$ 0,01"
type input "$ 0,11"
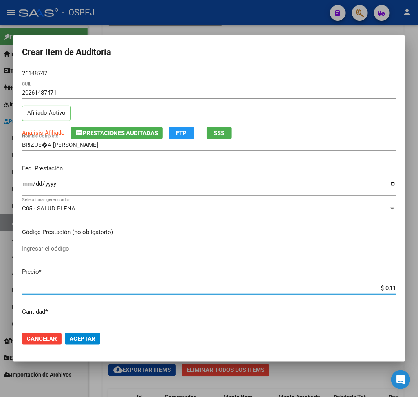
type input "$ 1,18"
type input "$ 11,88"
type input "$ 118,89"
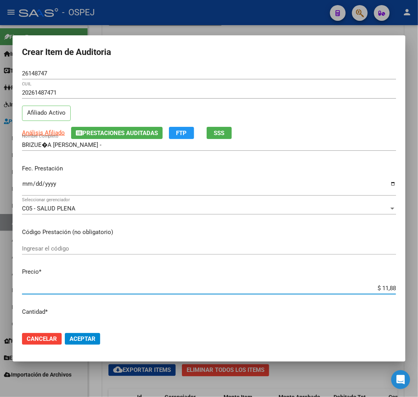
type input "$ 118,89"
type input "$ 1.188,90"
type input "$ 11.889,00"
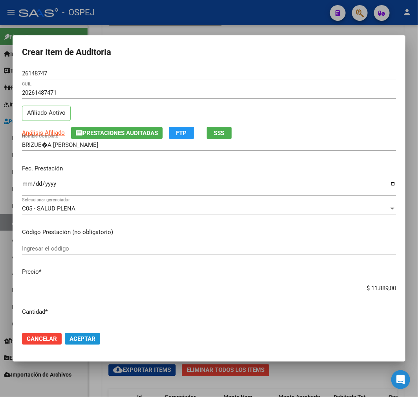
click at [90, 336] on span "Aceptar" at bounding box center [83, 339] width 26 height 7
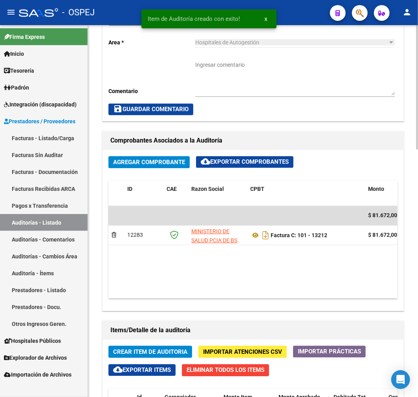
click at [156, 353] on span "Crear Item de Auditoria" at bounding box center [150, 352] width 74 height 7
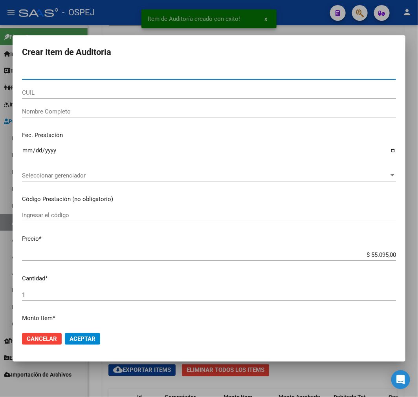
paste input "27112557"
type input "27112557"
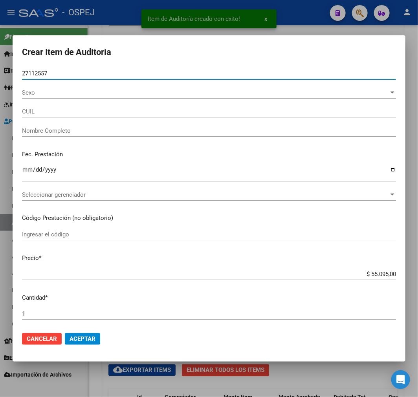
type input "27271125572"
type input "GONZALEZ ROMINA VANESA"
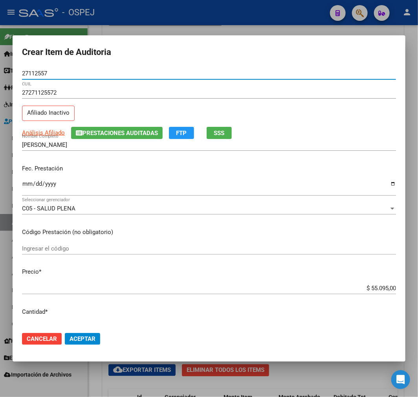
type input "27112557"
drag, startPoint x: 377, startPoint y: 275, endPoint x: 377, endPoint y: 291, distance: 16.1
click at [377, 277] on mat-dialog-content "27112557 Nro Documento 27271125572 CUIL Afiliado Inactivo Análisis Afiliado Pre…" at bounding box center [209, 197] width 393 height 258
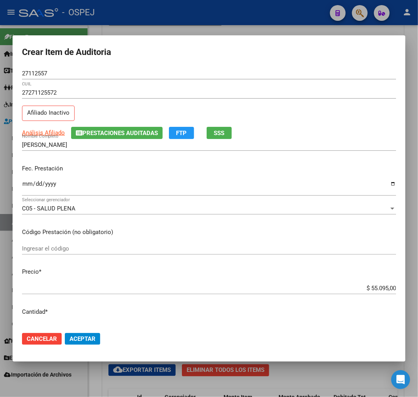
click at [377, 291] on input "$ 55.095,00" at bounding box center [209, 288] width 374 height 7
type input "$ 0,01"
type input "$ 0,11"
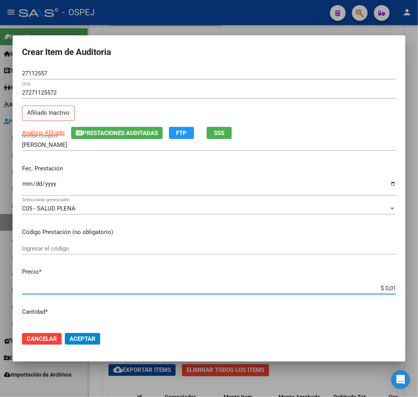
type input "$ 0,11"
type input "$ 1,18"
type input "$ 11,88"
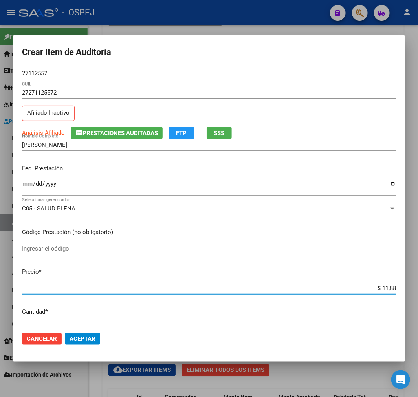
type input "$ 118,89"
type input "$ 1.188,90"
type input "$ 11.889,00"
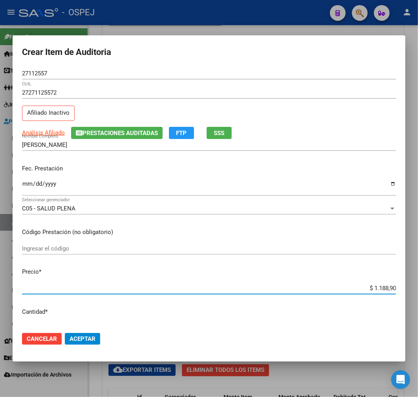
type input "$ 11.889,00"
click at [79, 344] on button "Aceptar" at bounding box center [82, 339] width 35 height 12
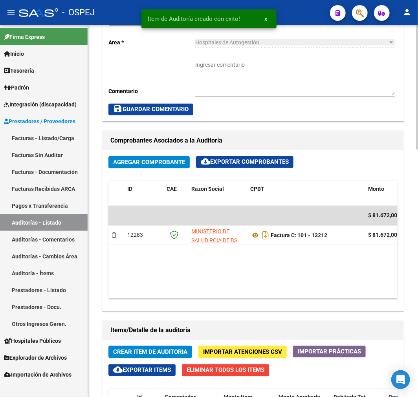
click at [141, 350] on span "Crear Item de Auditoria" at bounding box center [150, 352] width 74 height 7
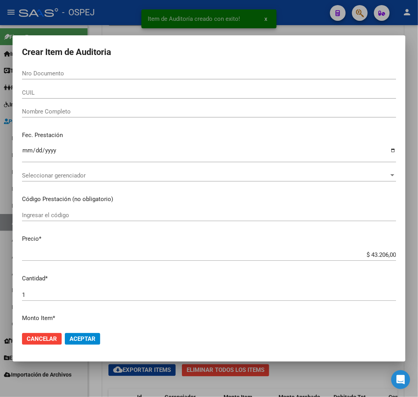
paste input "27112557"
type input "27112557"
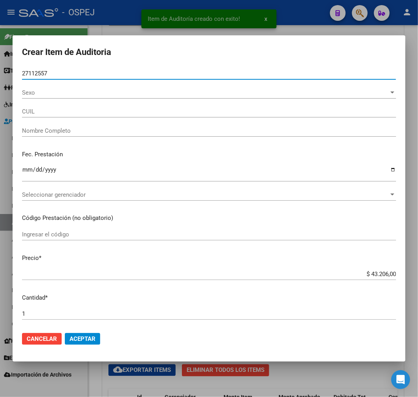
type input "27271125572"
type input "GONZALEZ ROMINA VANESA"
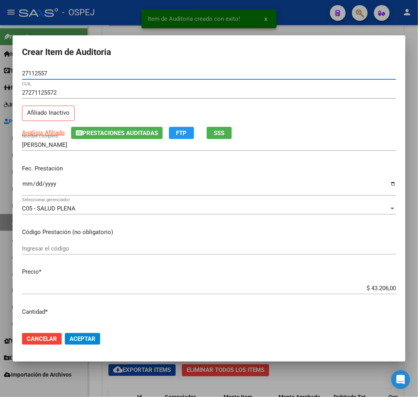
type input "27112557"
click at [373, 285] on input "$ 43.206,00" at bounding box center [209, 288] width 374 height 7
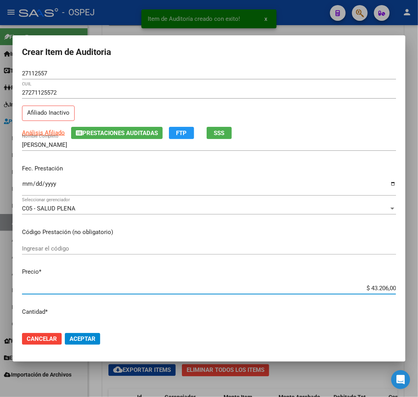
click at [373, 285] on input "$ 43.206,00" at bounding box center [209, 288] width 374 height 7
type input "$ 0,01"
type input "$ 0,11"
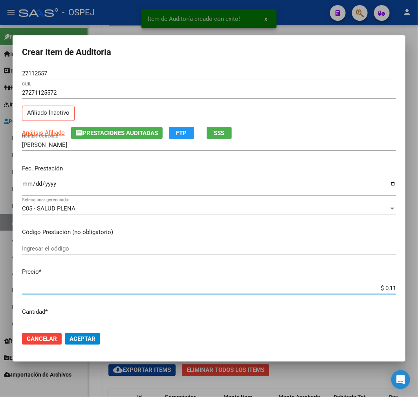
type input "$ 1,18"
type input "$ 11,88"
type input "$ 118,89"
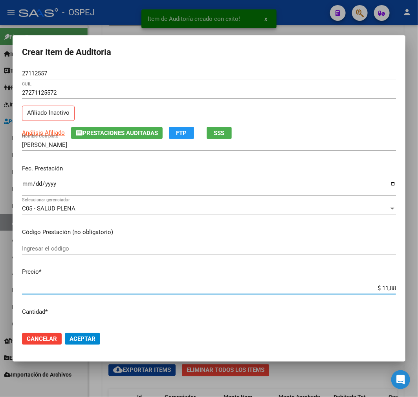
type input "$ 118,89"
type input "$ 1.188,90"
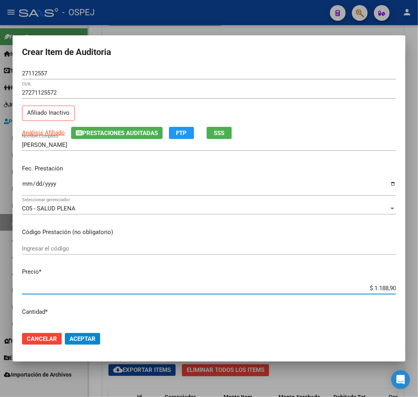
type input "$ 11.889,00"
click at [95, 334] on button "Aceptar" at bounding box center [82, 339] width 35 height 12
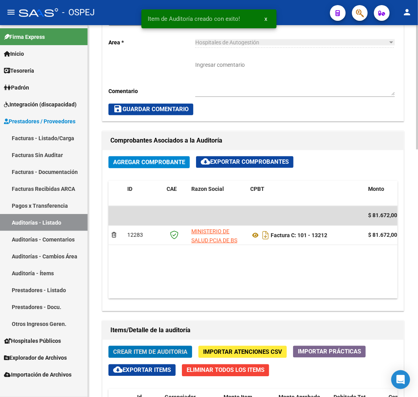
click at [167, 350] on span "Crear Item de Auditoria" at bounding box center [150, 352] width 74 height 7
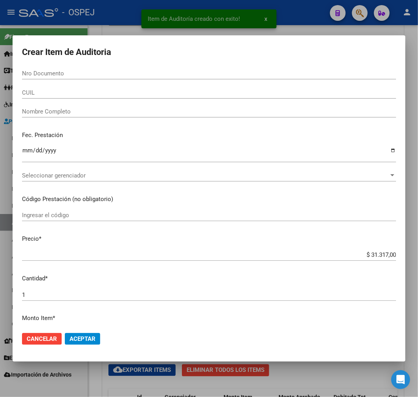
paste input "58595307"
type input "58595307"
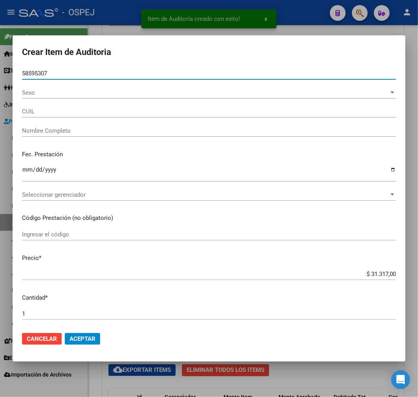
type input "20585953076"
type input "OSUNA KALEF"
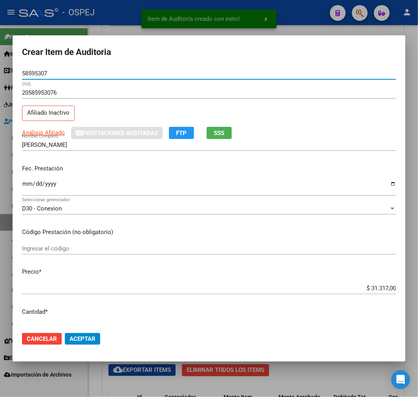
type input "58595307"
click at [377, 291] on input "$ 31.317,00" at bounding box center [209, 288] width 374 height 7
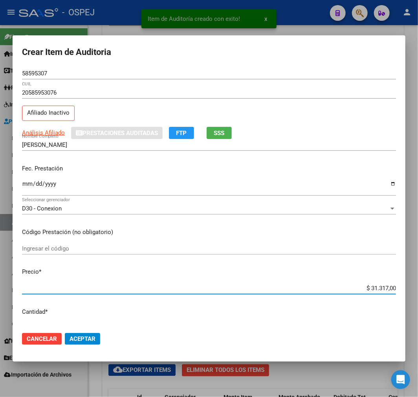
click at [377, 291] on input "$ 31.317,00" at bounding box center [209, 288] width 374 height 7
type input "$ 0,01"
type input "$ 0,11"
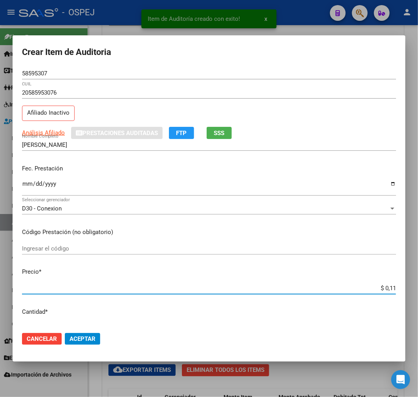
type input "$ 1,18"
type input "$ 11,88"
type input "$ 118,89"
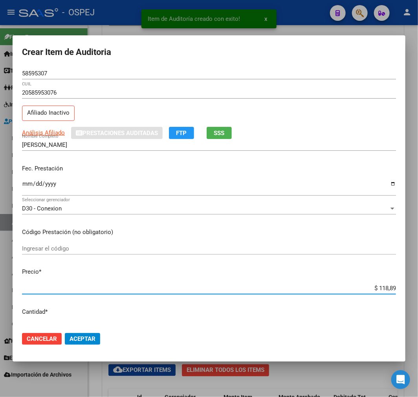
type input "$ 118,89"
type input "$ 1.188,90"
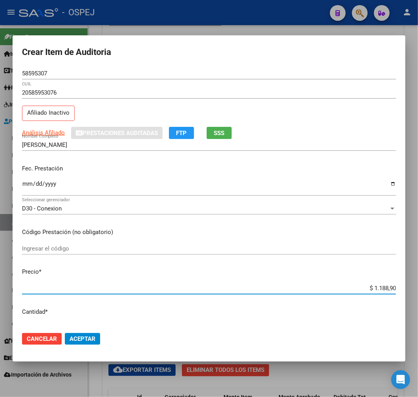
type input "$ 11.889,00"
click at [94, 341] on span "Aceptar" at bounding box center [83, 339] width 26 height 7
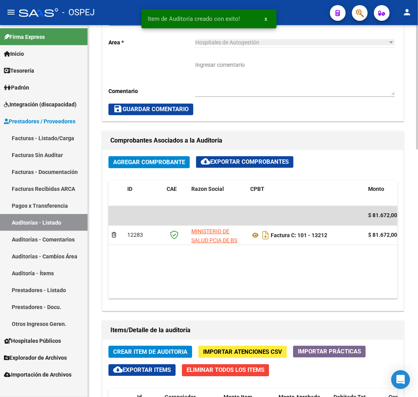
click at [124, 350] on span "Crear Item de Auditoria" at bounding box center [150, 352] width 74 height 7
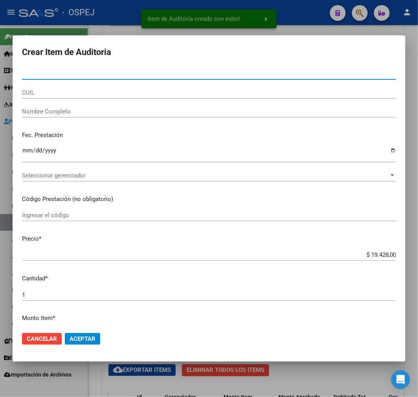
type input "21872668"
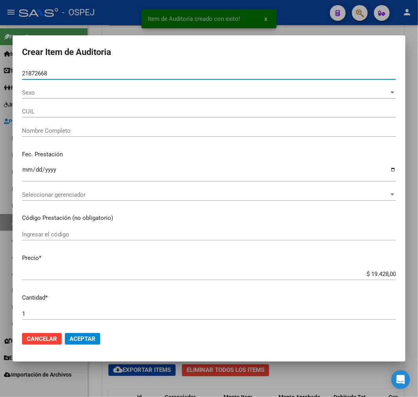
type input "27218726688"
type input "PALAVECINO SARA BEATRIZ"
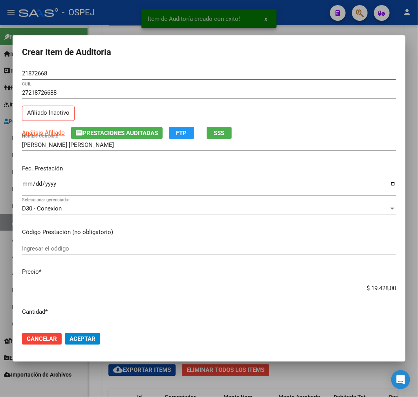
type input "21872668"
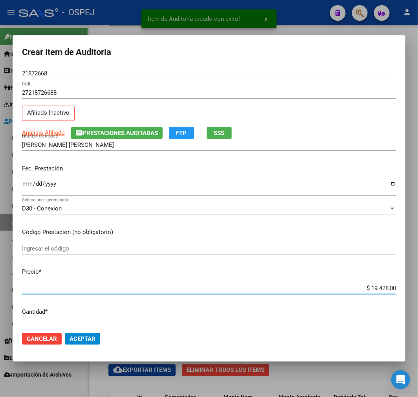
click at [383, 287] on input "$ 19.428,00" at bounding box center [209, 288] width 374 height 7
type input "$ 0,07"
type input "$ 0,75"
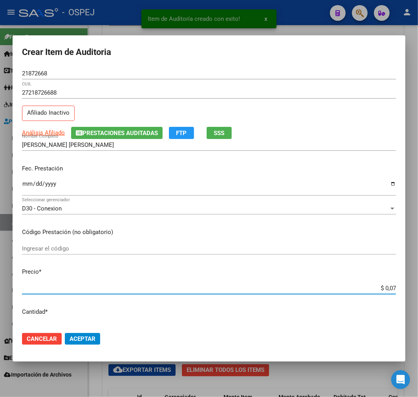
type input "$ 0,75"
type input "$ 7,53"
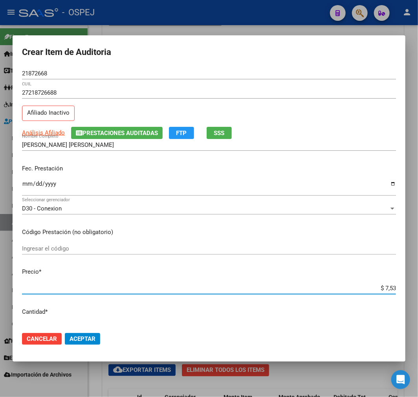
type input "$ 75,39"
type input "$ 753,90"
type input "$ 7.539,00"
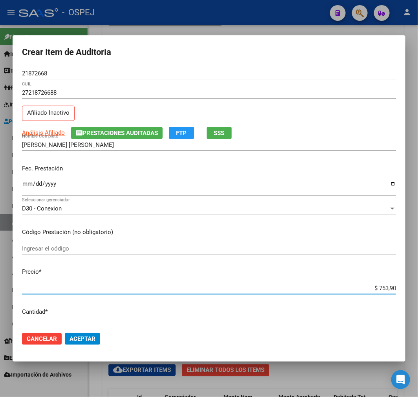
type input "$ 7.539,00"
click at [89, 330] on mat-dialog-actions "Cancelar Aceptar" at bounding box center [209, 339] width 374 height 27
click at [86, 339] on span "Aceptar" at bounding box center [83, 339] width 26 height 7
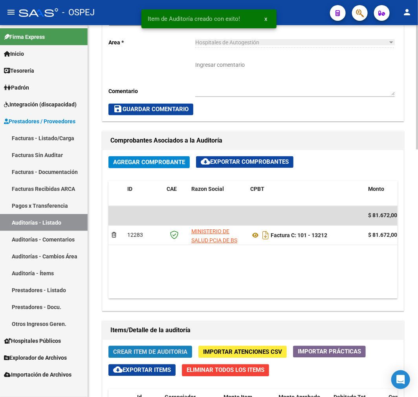
click at [147, 348] on button "Crear Item de Auditoria" at bounding box center [150, 352] width 84 height 12
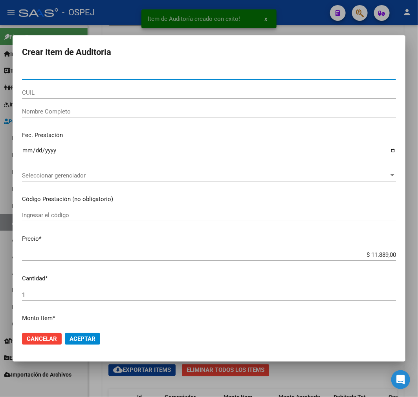
type input "40479904"
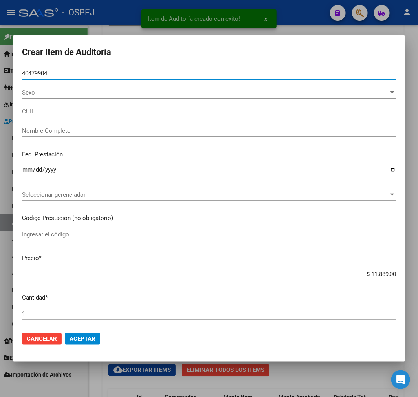
type input "27404799040"
type input "PODESTA PATRICIA ALEJANDRA"
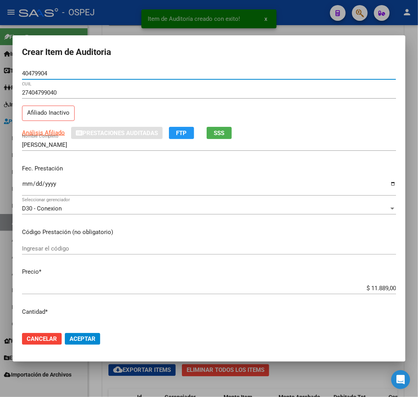
type input "40479904"
click at [91, 335] on button "Aceptar" at bounding box center [82, 339] width 35 height 12
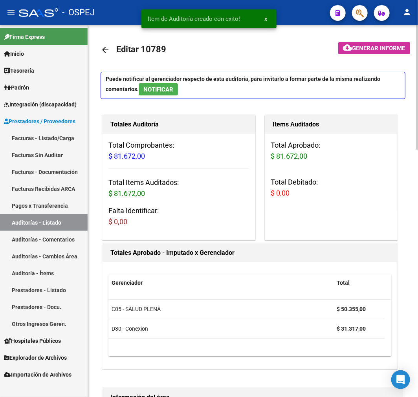
scroll to position [0, 0]
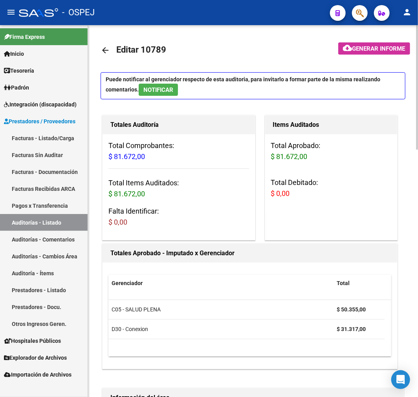
click at [103, 49] on mat-icon "arrow_back" at bounding box center [105, 50] width 9 height 9
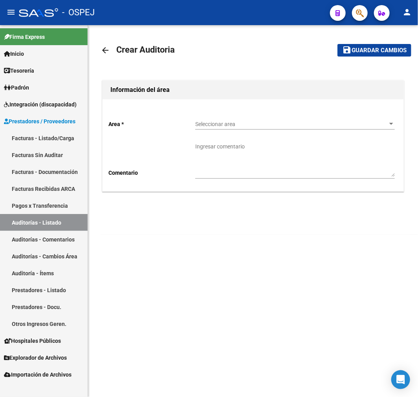
click at [230, 118] on div "Seleccionar area Seleccionar area" at bounding box center [295, 122] width 200 height 16
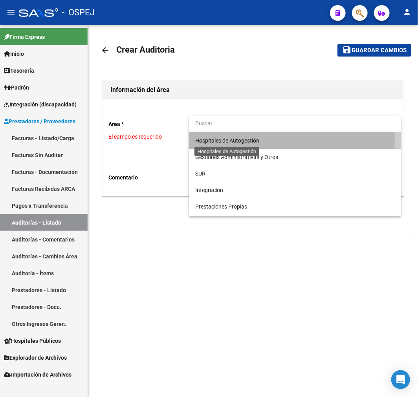
click at [226, 139] on span "Hospitales de Autogestión" at bounding box center [227, 141] width 64 height 6
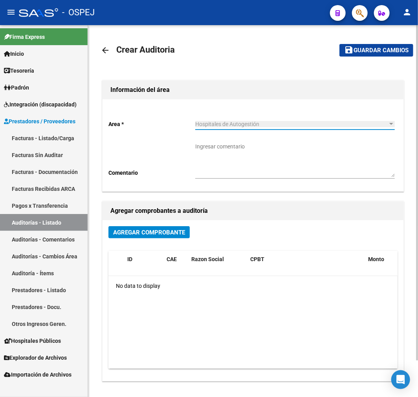
click at [138, 238] on button "Agregar Comprobante" at bounding box center [148, 232] width 81 height 12
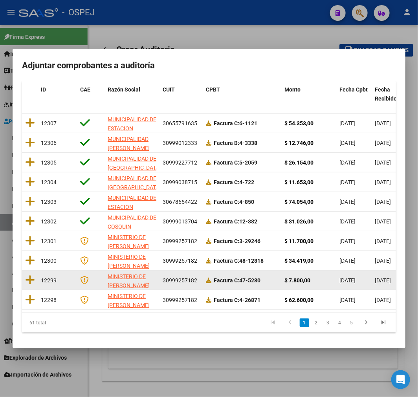
scroll to position [101, 0]
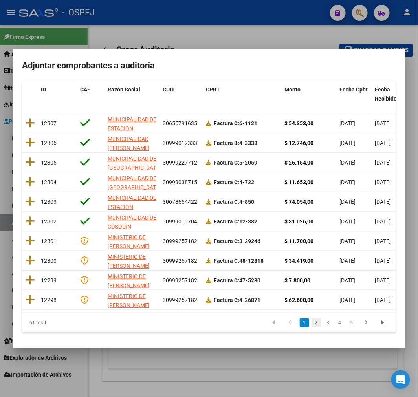
click at [312, 324] on link "2" at bounding box center [316, 323] width 9 height 9
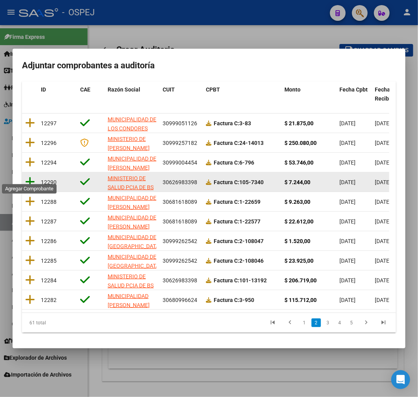
click at [31, 177] on icon at bounding box center [30, 181] width 10 height 11
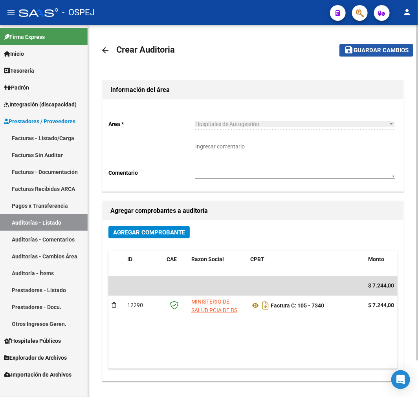
drag, startPoint x: 380, startPoint y: 50, endPoint x: 380, endPoint y: 42, distance: 7.9
click at [380, 48] on span "Guardar cambios" at bounding box center [381, 50] width 55 height 7
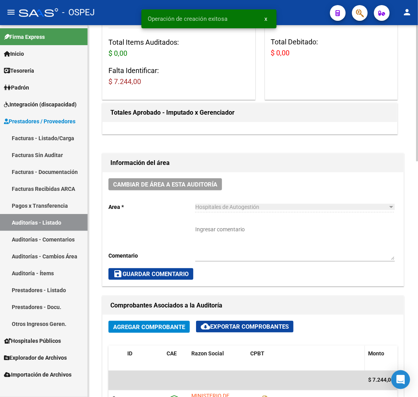
scroll to position [262, 0]
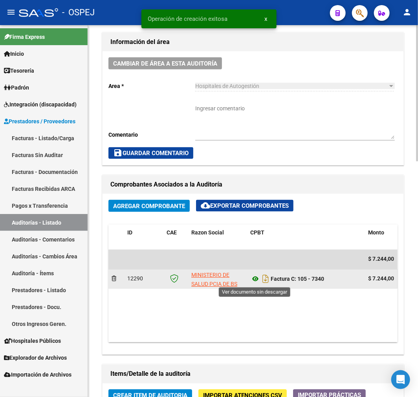
click at [251, 276] on icon at bounding box center [255, 279] width 10 height 9
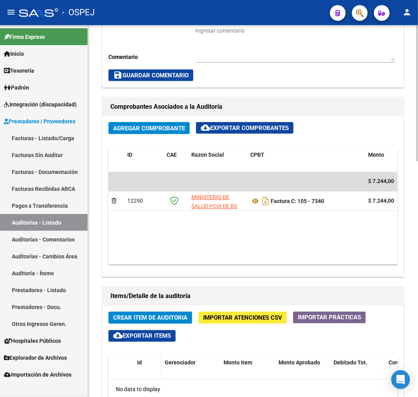
scroll to position [349, 0]
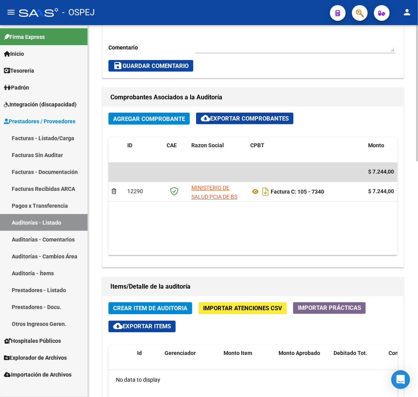
click at [159, 310] on span "Crear Item de Auditoria" at bounding box center [150, 308] width 74 height 7
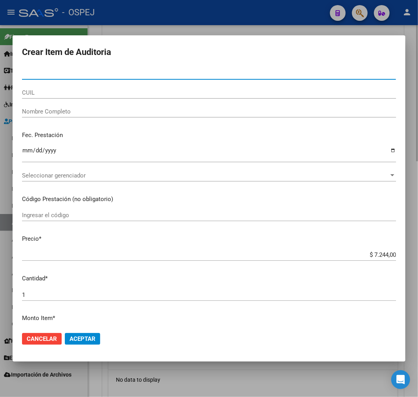
paste input "20738281"
type input "20738281"
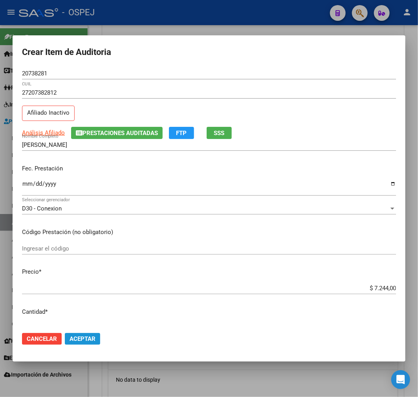
click at [79, 342] on span "Aceptar" at bounding box center [83, 339] width 26 height 7
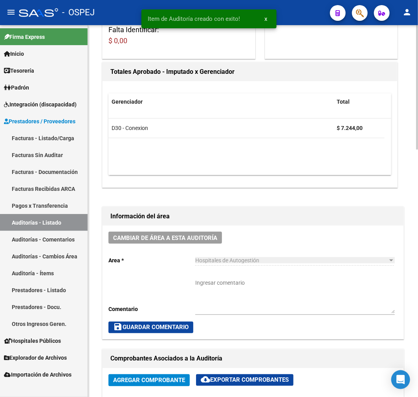
scroll to position [0, 0]
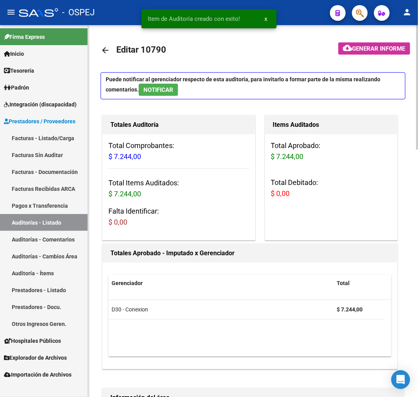
click at [108, 51] on mat-icon "arrow_back" at bounding box center [105, 50] width 9 height 9
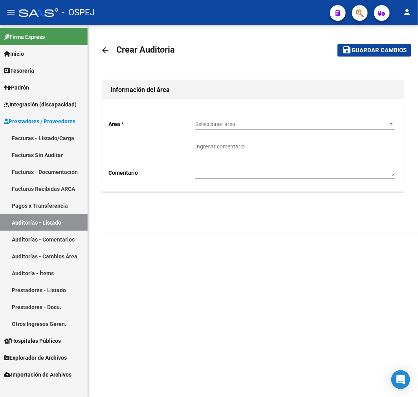
click at [248, 118] on div "Seleccionar area Seleccionar area" at bounding box center [295, 122] width 200 height 16
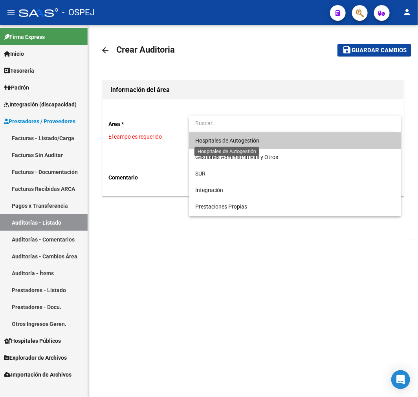
click at [234, 141] on span "Hospitales de Autogestión" at bounding box center [227, 141] width 64 height 6
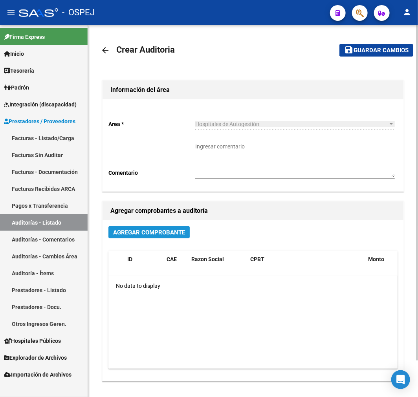
click at [149, 238] on button "Agregar Comprobante" at bounding box center [148, 232] width 81 height 12
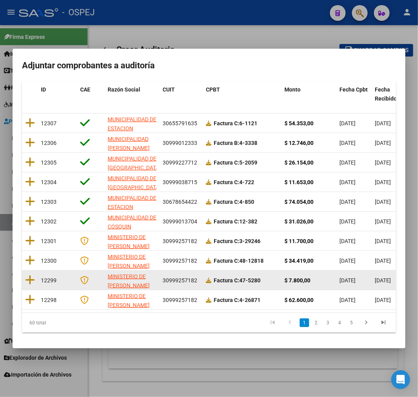
scroll to position [101, 0]
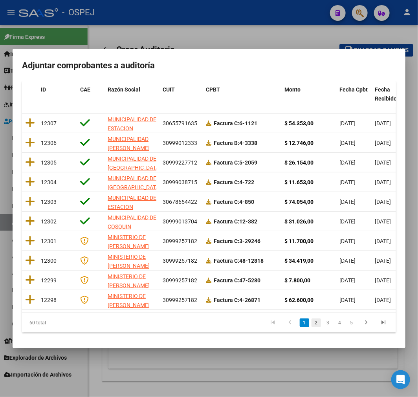
click at [312, 324] on link "2" at bounding box center [316, 323] width 9 height 9
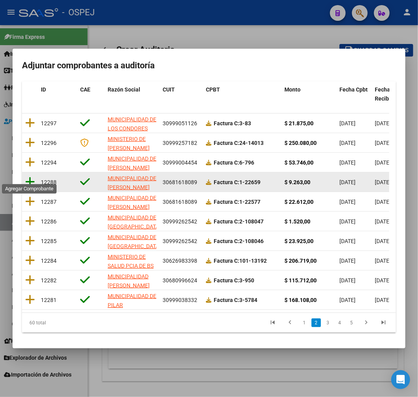
click at [30, 177] on icon at bounding box center [30, 181] width 10 height 11
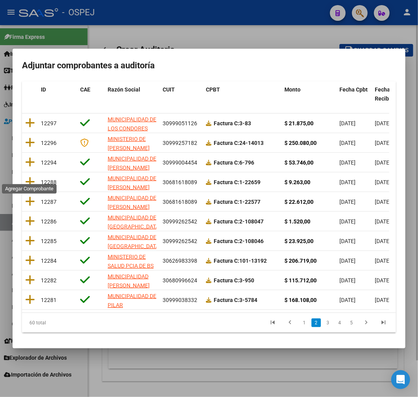
scroll to position [0, 0]
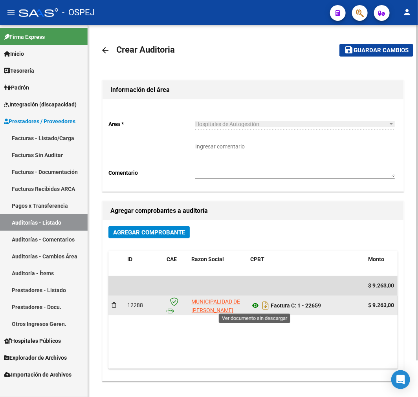
click at [254, 303] on icon at bounding box center [255, 305] width 10 height 9
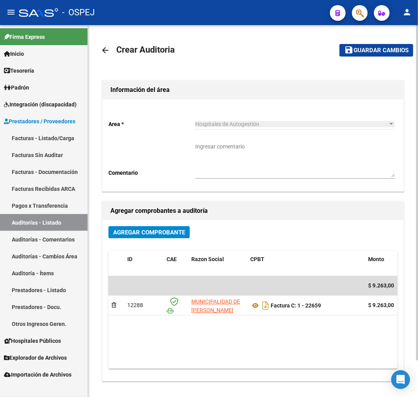
click at [357, 54] on button "save Guardar cambios" at bounding box center [376, 50] width 74 height 12
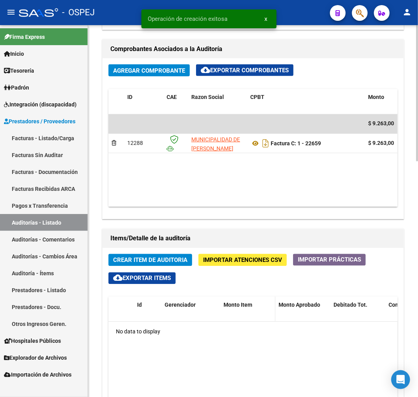
scroll to position [567, 0]
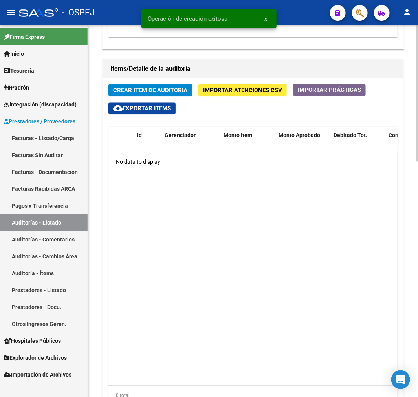
click at [175, 91] on span "Crear Item de Auditoria" at bounding box center [150, 90] width 74 height 7
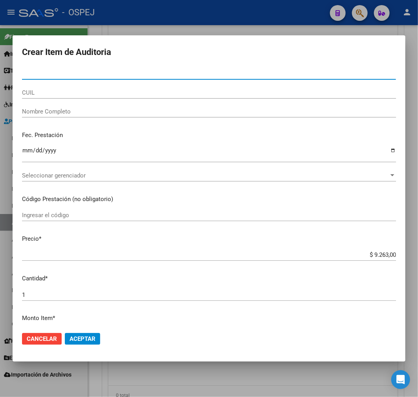
click at [71, 75] on input "Nro Documento" at bounding box center [209, 73] width 374 height 7
paste input "21463843"
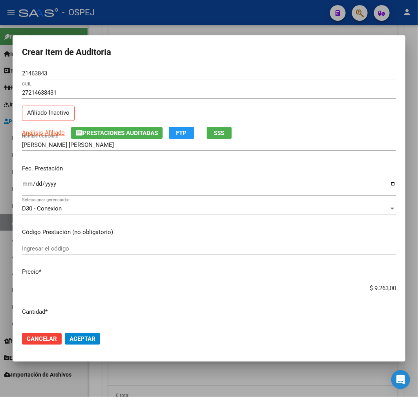
click at [372, 287] on input "$ 9.263,00" at bounding box center [209, 288] width 374 height 7
click at [88, 339] on span "Aceptar" at bounding box center [83, 339] width 26 height 7
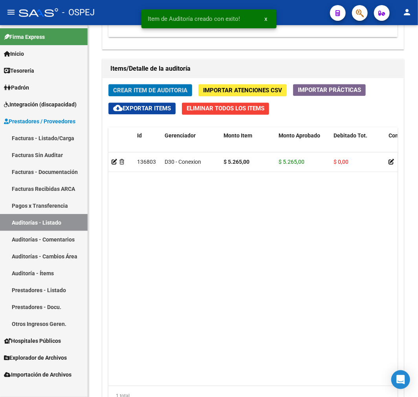
scroll to position [662, 0]
click at [150, 88] on span "Crear Item de Auditoria" at bounding box center [150, 90] width 74 height 7
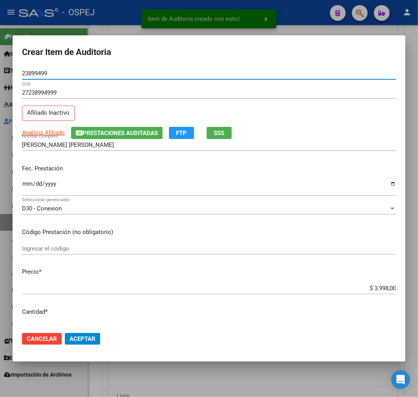
click at [75, 339] on span "Aceptar" at bounding box center [83, 339] width 26 height 7
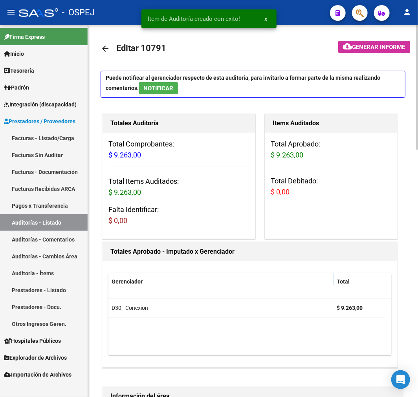
scroll to position [0, 0]
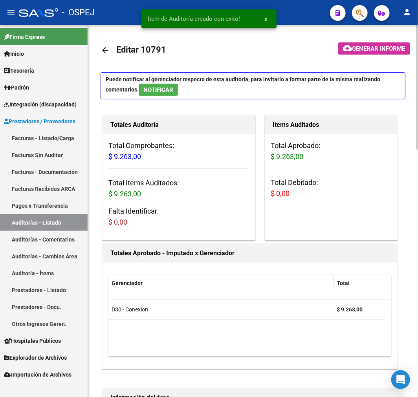
click at [108, 51] on mat-icon "arrow_back" at bounding box center [105, 50] width 9 height 9
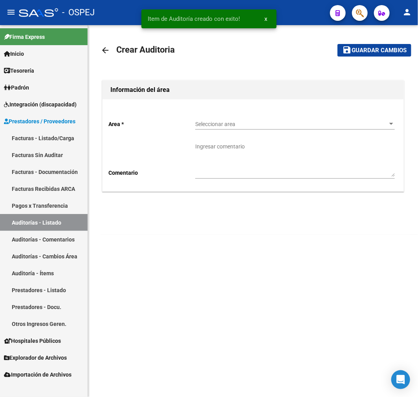
click at [265, 128] on div "Seleccionar area Seleccionar area" at bounding box center [295, 122] width 200 height 16
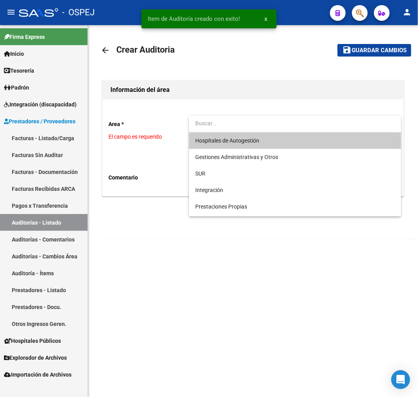
drag, startPoint x: 256, startPoint y: 138, endPoint x: 218, endPoint y: 180, distance: 56.5
click at [255, 138] on span "Hospitales de Autogestión" at bounding box center [227, 141] width 64 height 6
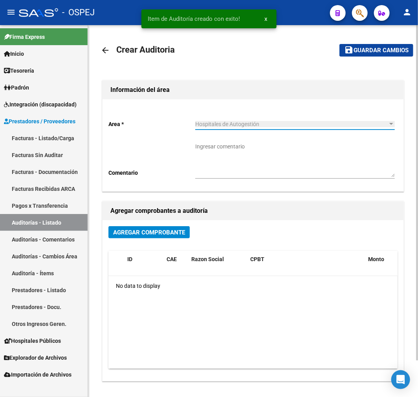
click at [155, 230] on span "Agregar Comprobante" at bounding box center [149, 232] width 72 height 7
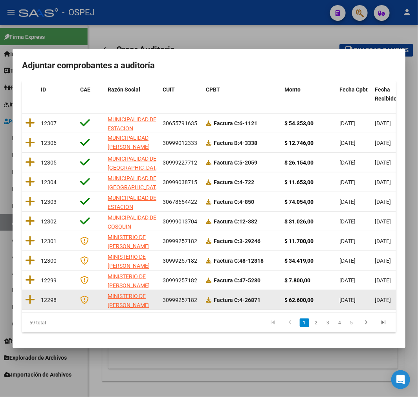
scroll to position [101, 0]
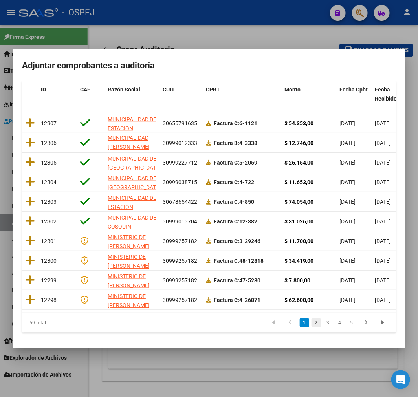
click at [312, 324] on link "2" at bounding box center [316, 323] width 9 height 9
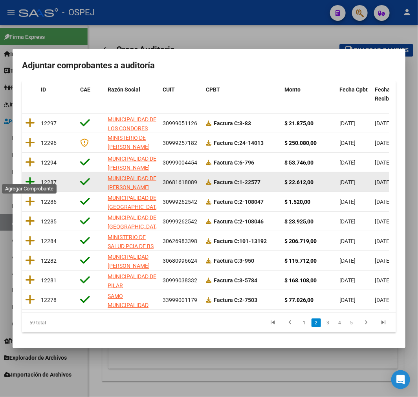
click at [26, 178] on icon at bounding box center [30, 181] width 10 height 11
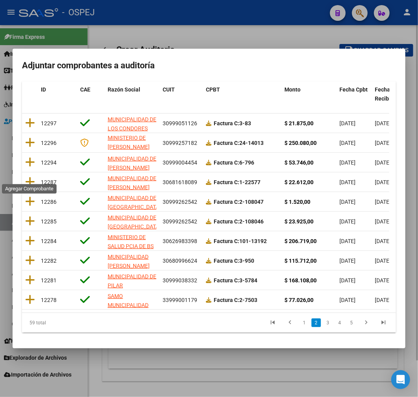
scroll to position [0, 0]
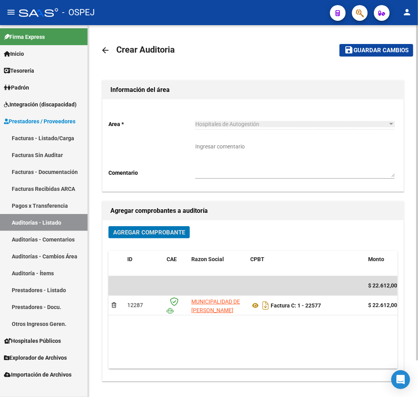
click at [404, 58] on mat-toolbar-row "save Guardar cambios" at bounding box center [370, 50] width 86 height 25
click at [396, 52] on span "Guardar cambios" at bounding box center [381, 50] width 55 height 7
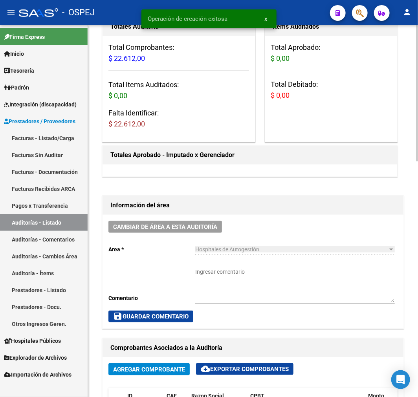
scroll to position [305, 0]
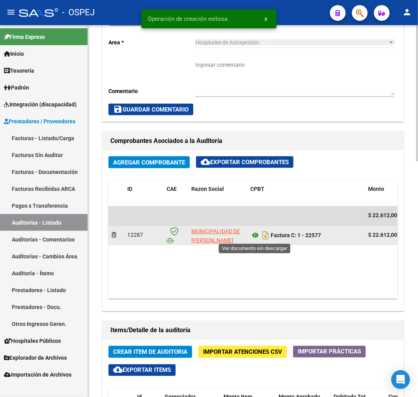
click at [252, 235] on icon at bounding box center [255, 235] width 10 height 9
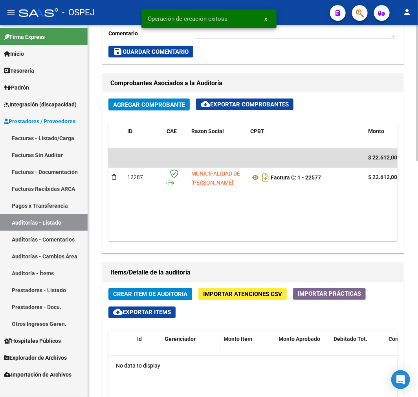
scroll to position [480, 0]
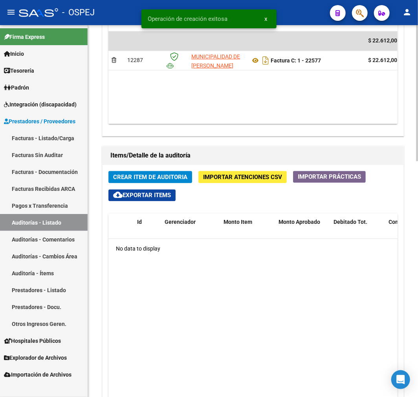
click at [182, 176] on span "Crear Item de Auditoria" at bounding box center [150, 177] width 74 height 7
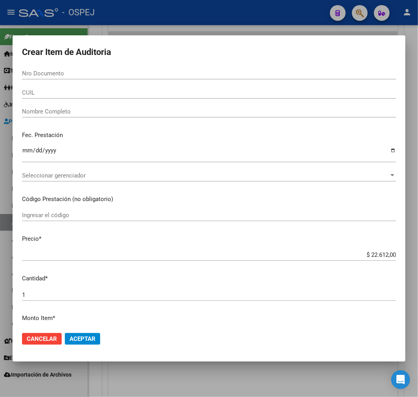
click at [96, 77] on div "Nro Documento" at bounding box center [209, 74] width 374 height 12
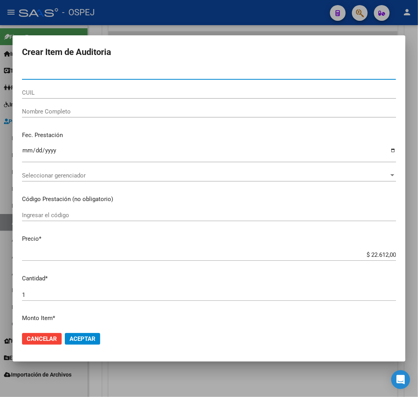
paste input "23626975"
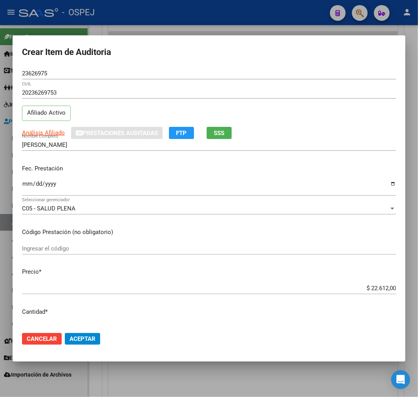
click at [375, 292] on input "$ 22.612,00" at bounding box center [209, 288] width 374 height 7
click at [102, 345] on mat-dialog-actions "Cancelar Aceptar" at bounding box center [209, 339] width 374 height 27
click at [92, 343] on button "Aceptar" at bounding box center [82, 339] width 35 height 12
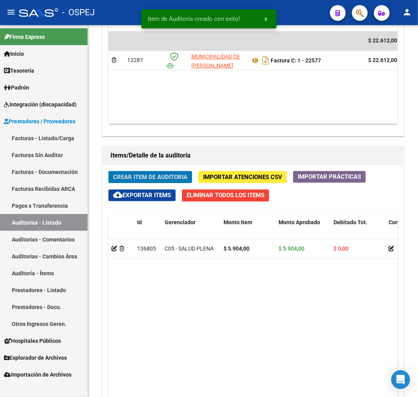
scroll to position [574, 0]
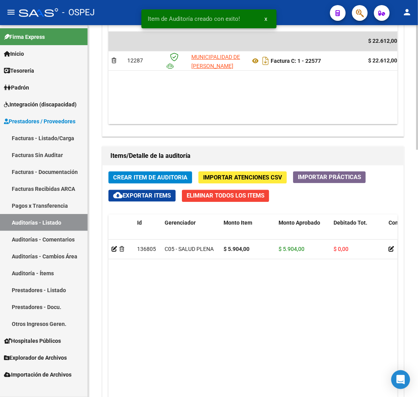
click at [162, 169] on div "Crear Item de Auditoria Importar Atenciones CSV Importar Prácticas cloud_downlo…" at bounding box center [253, 334] width 301 height 339
click at [158, 174] on span "Crear Item de Auditoria" at bounding box center [150, 177] width 74 height 7
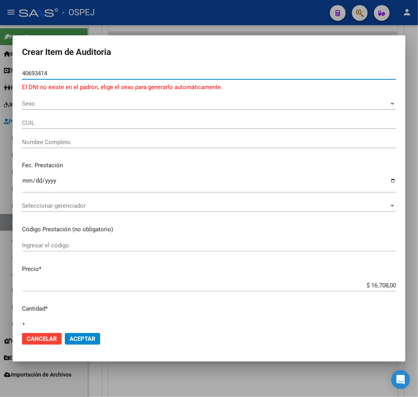
click at [29, 99] on div "Sexo Sexo" at bounding box center [209, 104] width 374 height 12
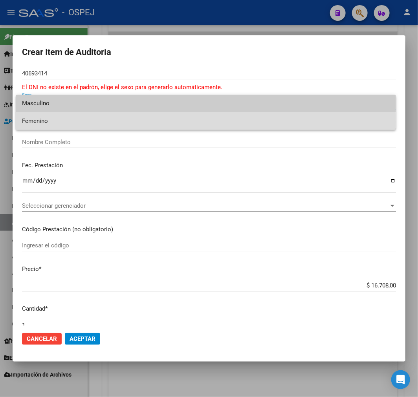
click at [44, 122] on span "Femenino" at bounding box center [205, 121] width 367 height 18
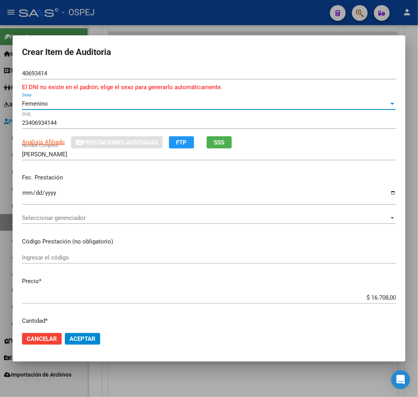
click at [383, 300] on input "$ 16.708,00" at bounding box center [209, 297] width 374 height 7
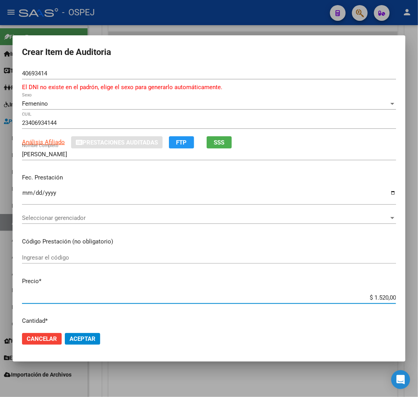
click at [77, 335] on button "Aceptar" at bounding box center [82, 339] width 35 height 12
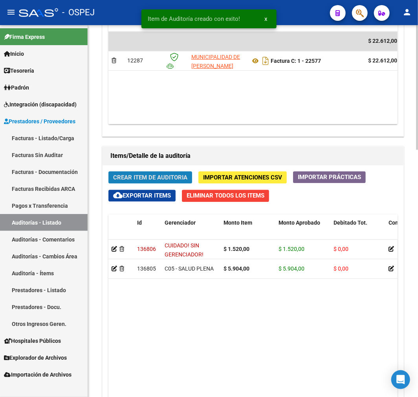
click at [160, 182] on button "Crear Item de Auditoria" at bounding box center [150, 177] width 84 height 12
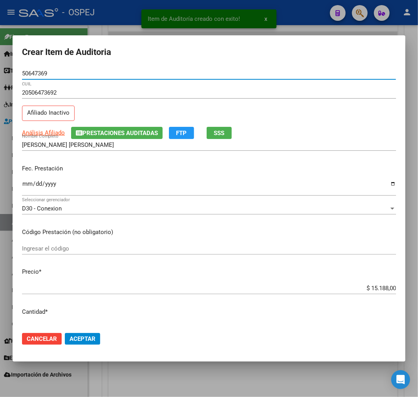
click at [371, 283] on div "$ 15.188,00 Ingresar el precio" at bounding box center [209, 289] width 374 height 12
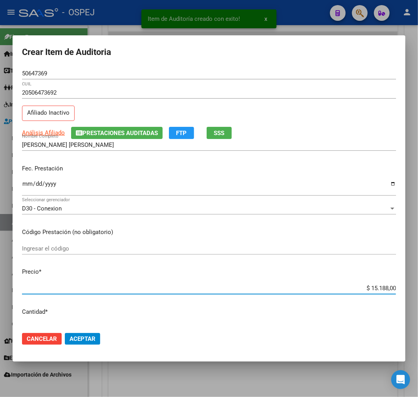
click at [371, 290] on input "$ 15.188,00" at bounding box center [209, 288] width 374 height 7
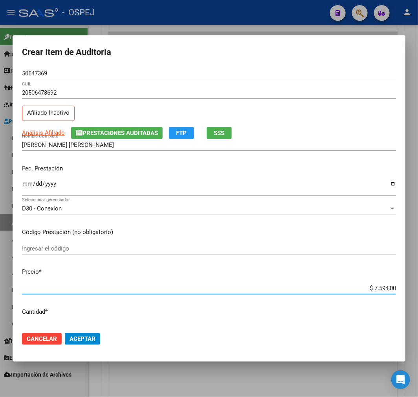
drag, startPoint x: 79, startPoint y: 341, endPoint x: 91, endPoint y: 339, distance: 12.3
click at [79, 340] on span "Aceptar" at bounding box center [83, 339] width 26 height 7
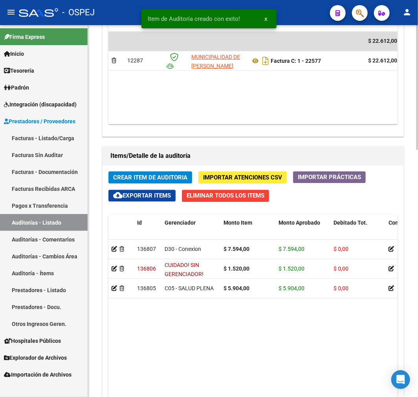
click at [150, 178] on span "Crear Item de Auditoria" at bounding box center [150, 177] width 74 height 7
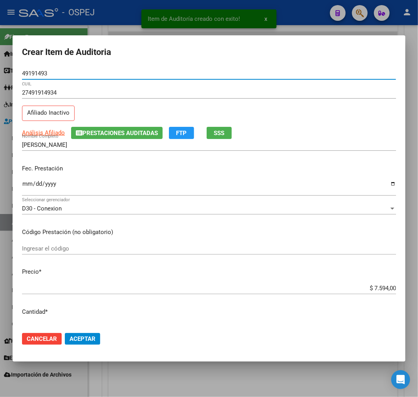
click at [90, 336] on span "Aceptar" at bounding box center [83, 339] width 26 height 7
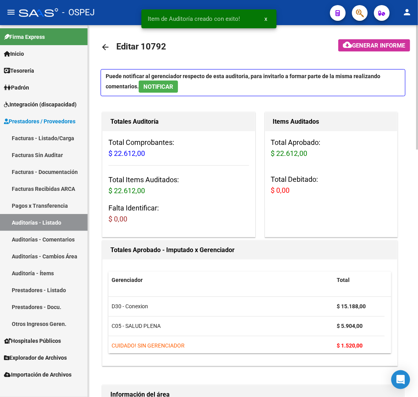
scroll to position [0, 0]
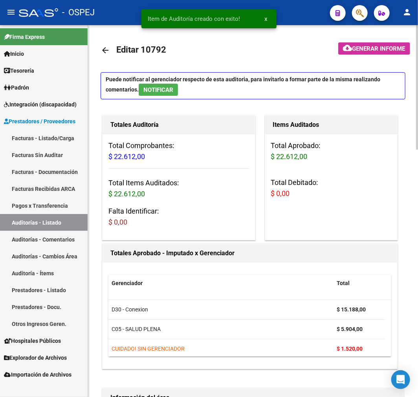
click at [109, 51] on mat-icon "arrow_back" at bounding box center [105, 50] width 9 height 9
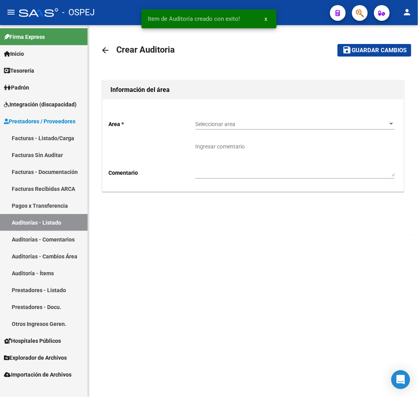
click at [72, 223] on link "Auditorías - Listado" at bounding box center [44, 222] width 88 height 17
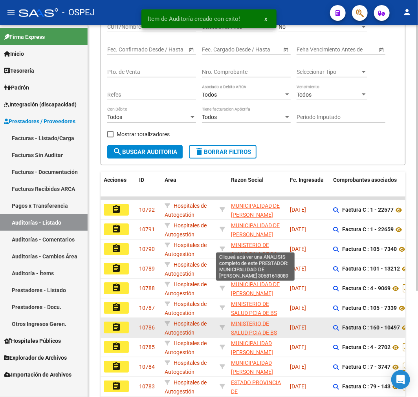
scroll to position [148, 0]
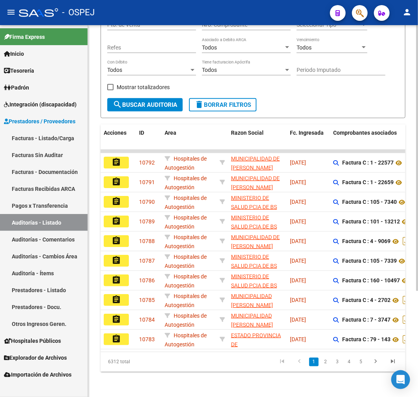
drag, startPoint x: 166, startPoint y: 352, endPoint x: 181, endPoint y: 347, distance: 15.5
click at [219, 346] on div "Acciones ID Area Razon Social Fc. Ingresada Comprobantes asociados Imputado Ger…" at bounding box center [253, 249] width 305 height 248
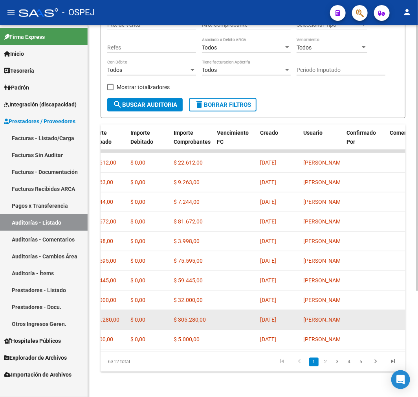
scroll to position [1, 0]
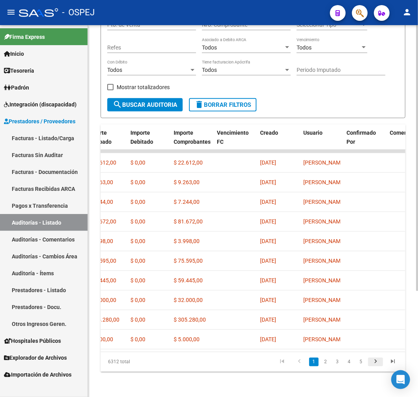
click at [376, 360] on icon "go to next page" at bounding box center [376, 362] width 10 height 9
click at [287, 363] on icon "go to first page" at bounding box center [282, 362] width 10 height 9
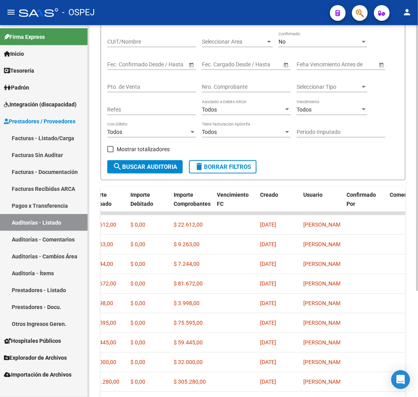
scroll to position [0, 0]
